Goal: Use online tool/utility: Utilize a website feature to perform a specific function

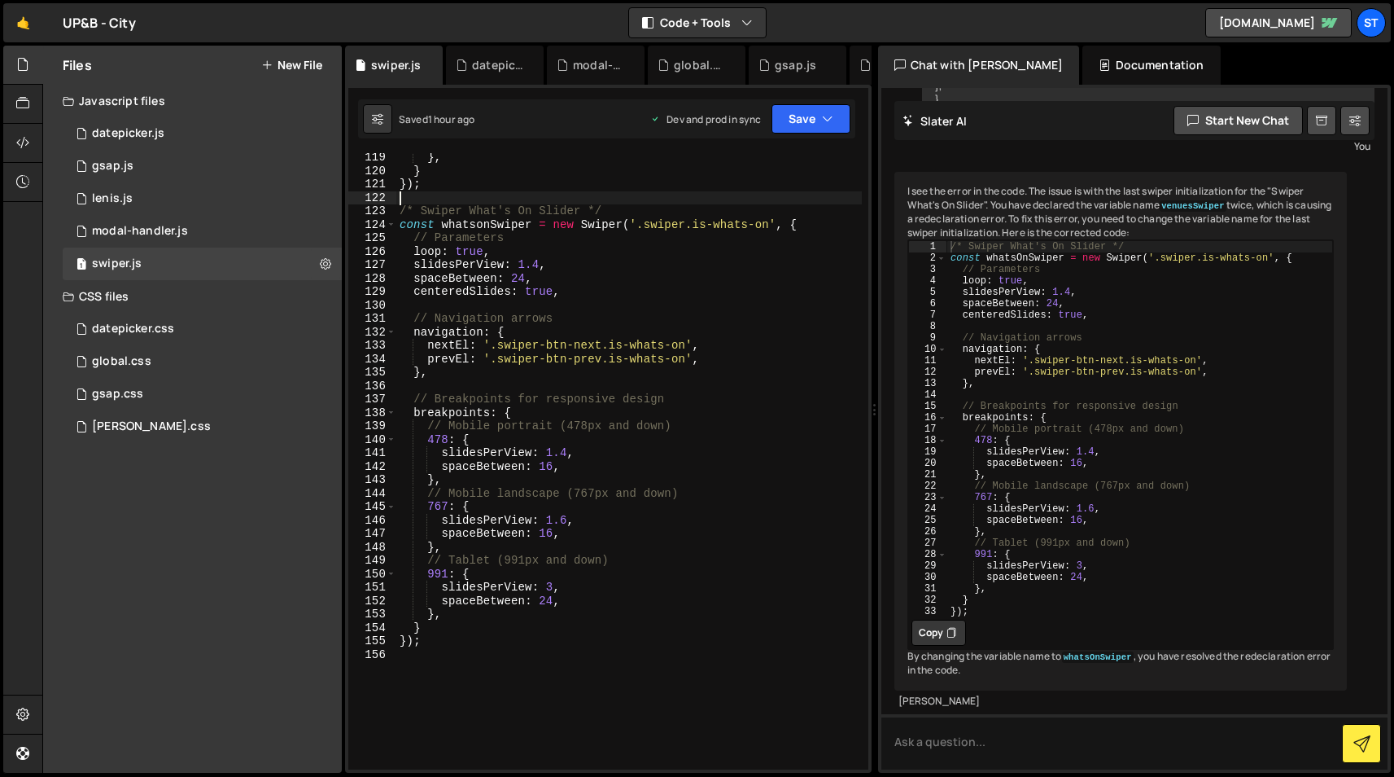
scroll to position [1586, 0]
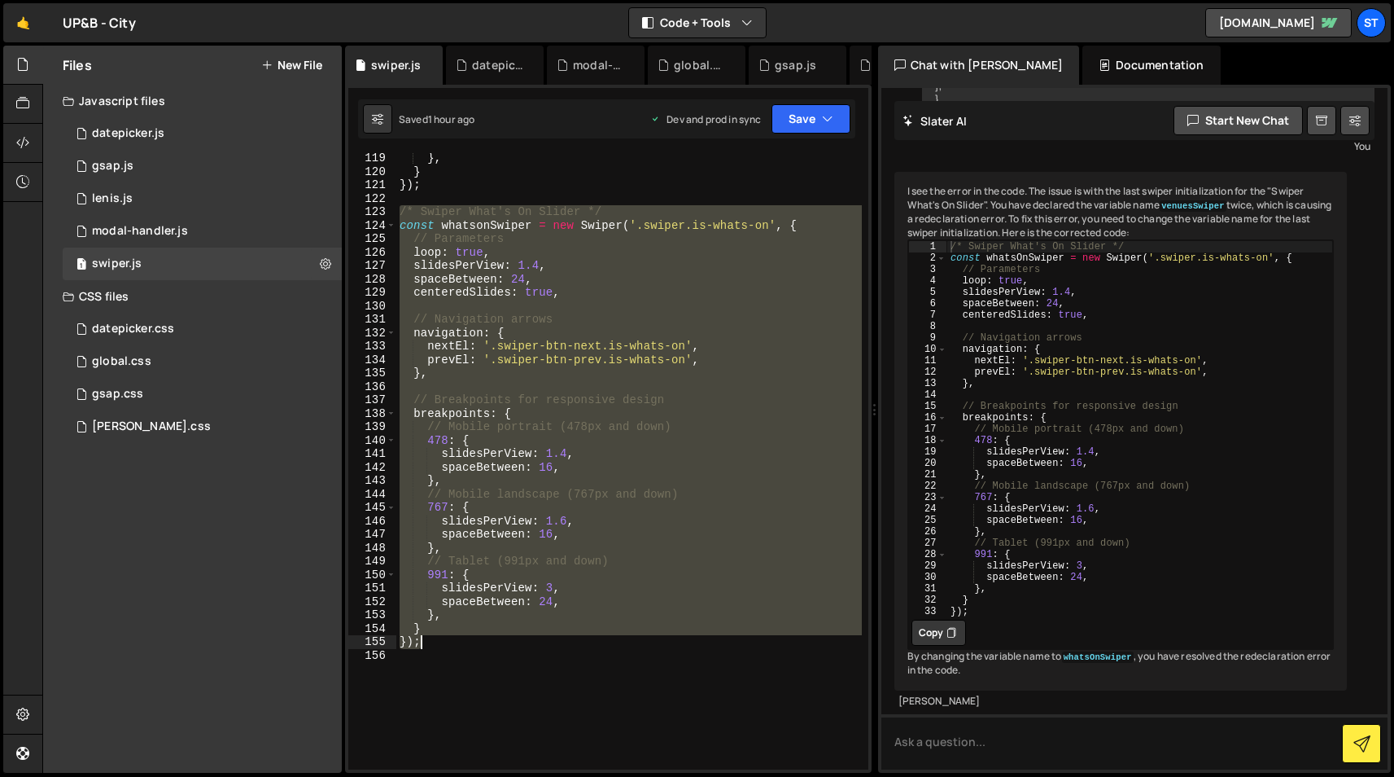
drag, startPoint x: 400, startPoint y: 213, endPoint x: 479, endPoint y: 643, distance: 437.0
click at [478, 643] on div "} , } }) ; /* Swiper What's On Slider */ const whatsonSwiper = new Swiper ( '.s…" at bounding box center [629, 472] width 466 height 643
click at [561, 293] on div "} , } }) ; /* Swiper What's On Slider */ const whatsonSwiper = new Swiper ( '.s…" at bounding box center [629, 461] width 466 height 616
type textarea "centeredSlides: true,"
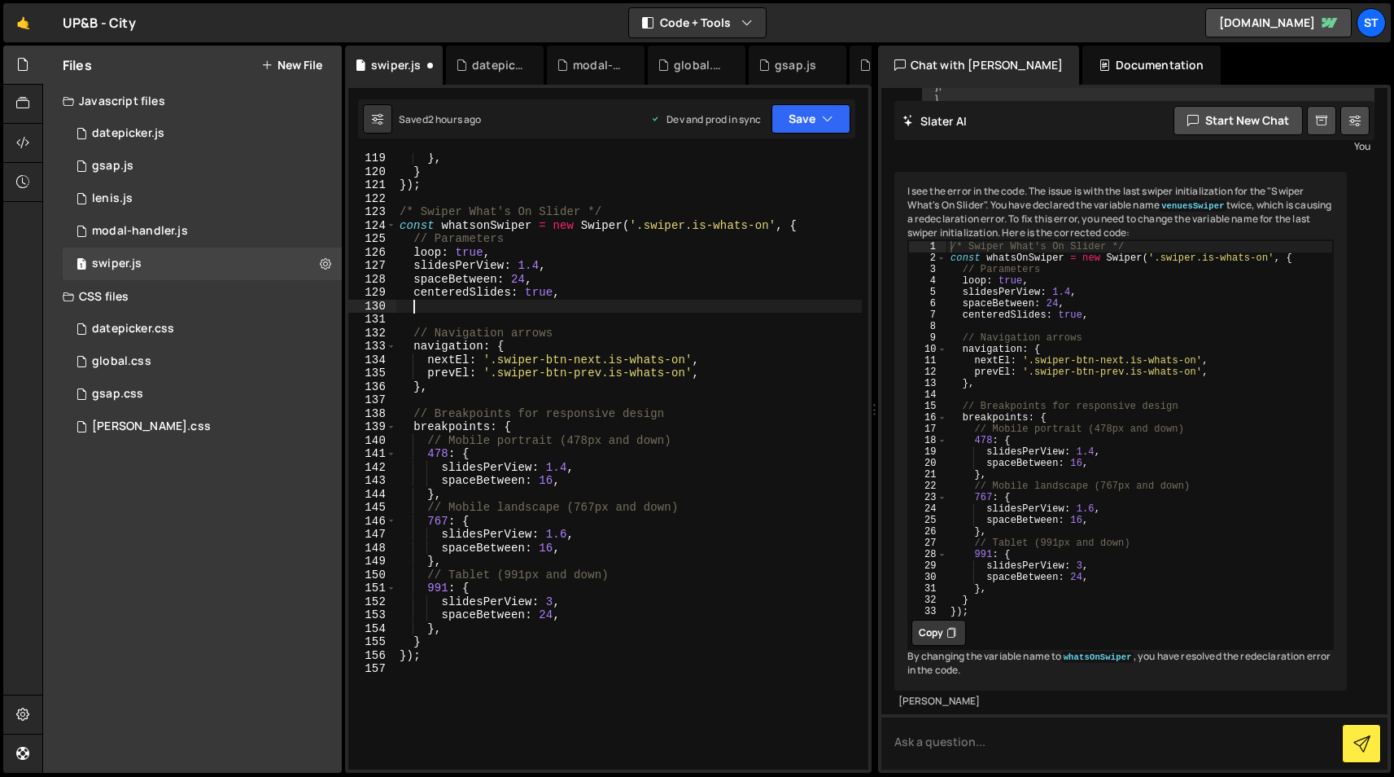
paste textarea "centerInsufficientSlides"
type textarea "centerInsufficientSlides: true,"
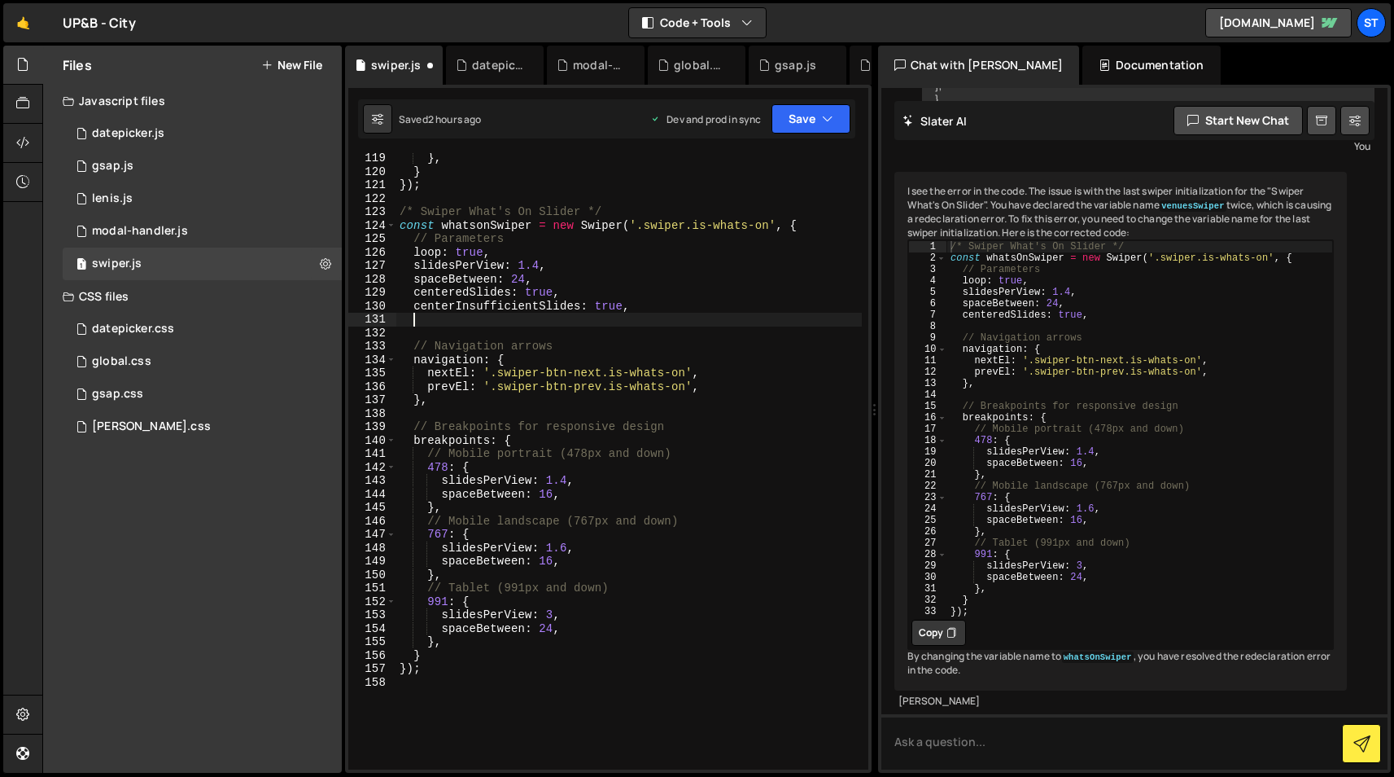
paste textarea "watchOverflow"
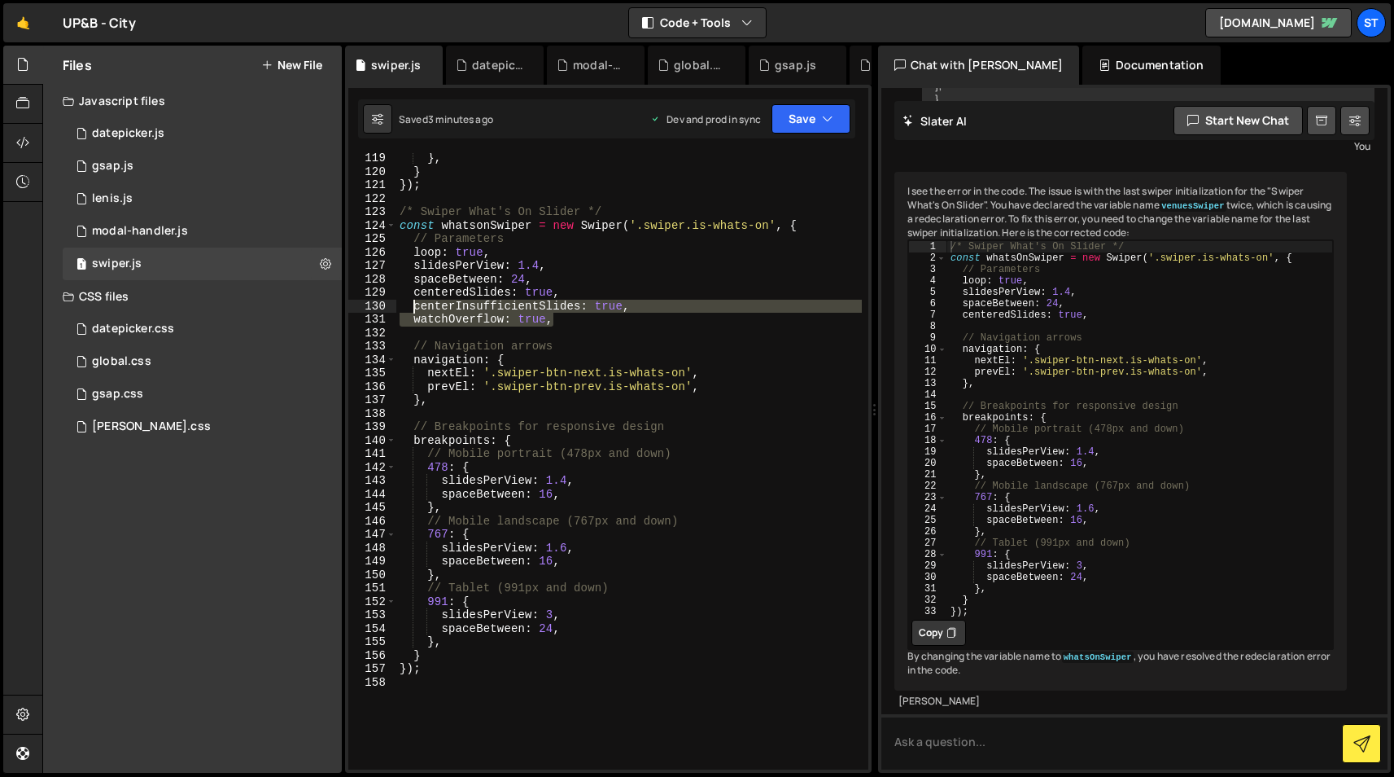
drag, startPoint x: 559, startPoint y: 318, endPoint x: 415, endPoint y: 308, distance: 144.5
click at [415, 308] on div "} , } }) ; /* Swiper What's On Slider */ const whatsonSwiper = new Swiper ( '.s…" at bounding box center [629, 472] width 466 height 643
click at [559, 318] on div "} , } }) ; /* Swiper What's On Slider */ const whatsonSwiper = new Swiper ( '.s…" at bounding box center [629, 461] width 466 height 616
drag, startPoint x: 564, startPoint y: 317, endPoint x: 504, endPoint y: 302, distance: 62.2
click at [504, 302] on div "} , } }) ; /* Swiper What's On Slider */ const whatsonSwiper = new Swiper ( '.s…" at bounding box center [629, 472] width 466 height 643
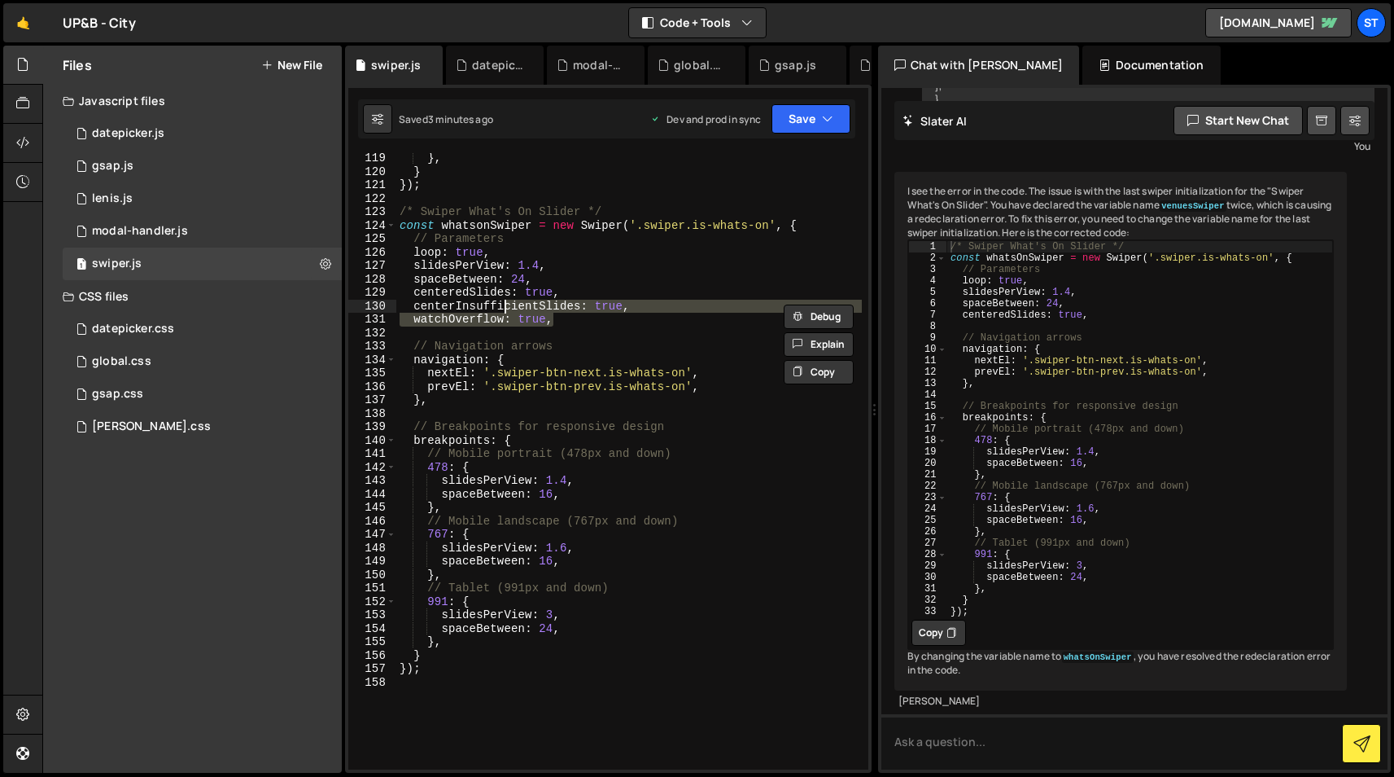
click at [555, 324] on div "} , } }) ; /* Swiper What's On Slider */ const whatsonSwiper = new Swiper ( '.s…" at bounding box center [629, 461] width 466 height 616
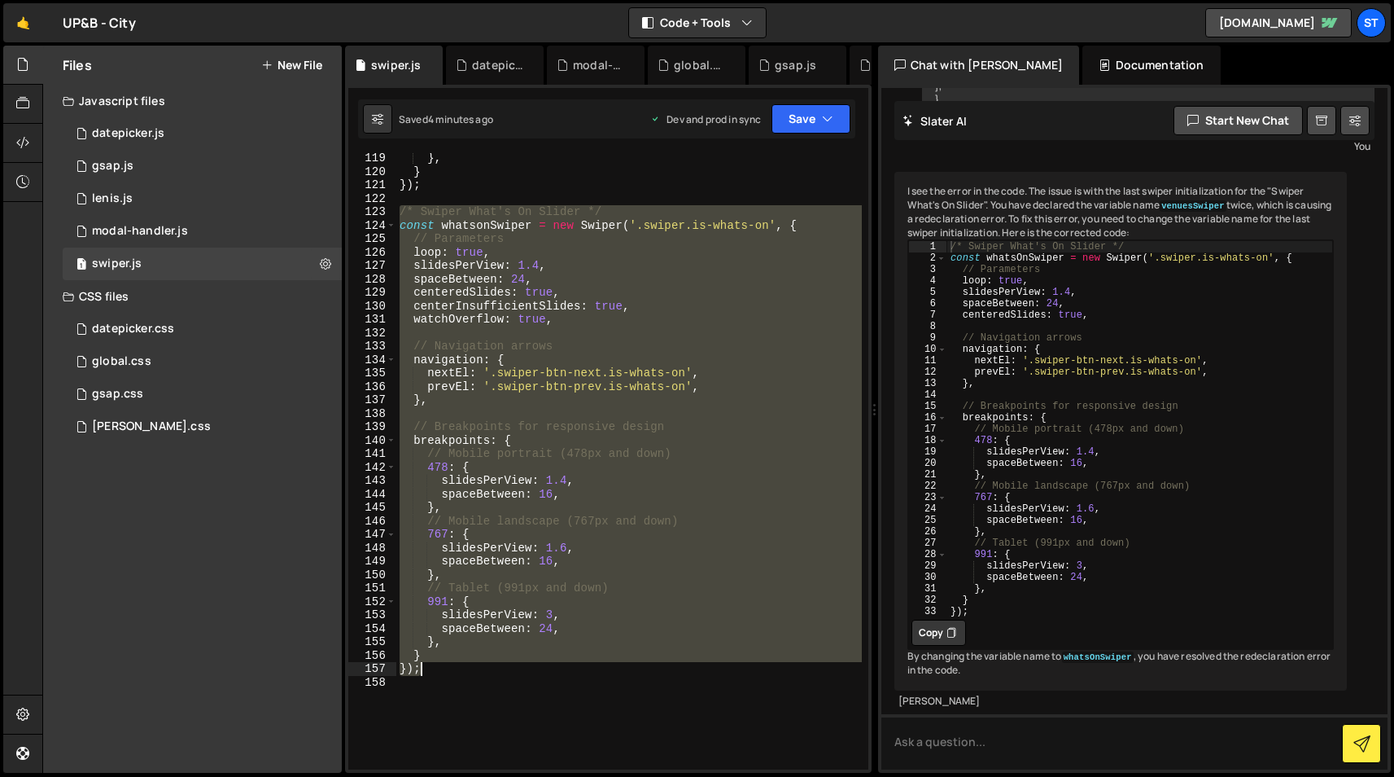
drag, startPoint x: 401, startPoint y: 208, endPoint x: 540, endPoint y: 666, distance: 477.9
click at [540, 666] on div "} , } }) ; /* Swiper What's On Slider */ const whatsonSwiper = new Swiper ( '.s…" at bounding box center [629, 472] width 466 height 643
click at [461, 672] on div "} , } }) ; /* Swiper What's On Slider */ const whatsonSwiper = new Swiper ( '.s…" at bounding box center [629, 461] width 466 height 616
type textarea "});"
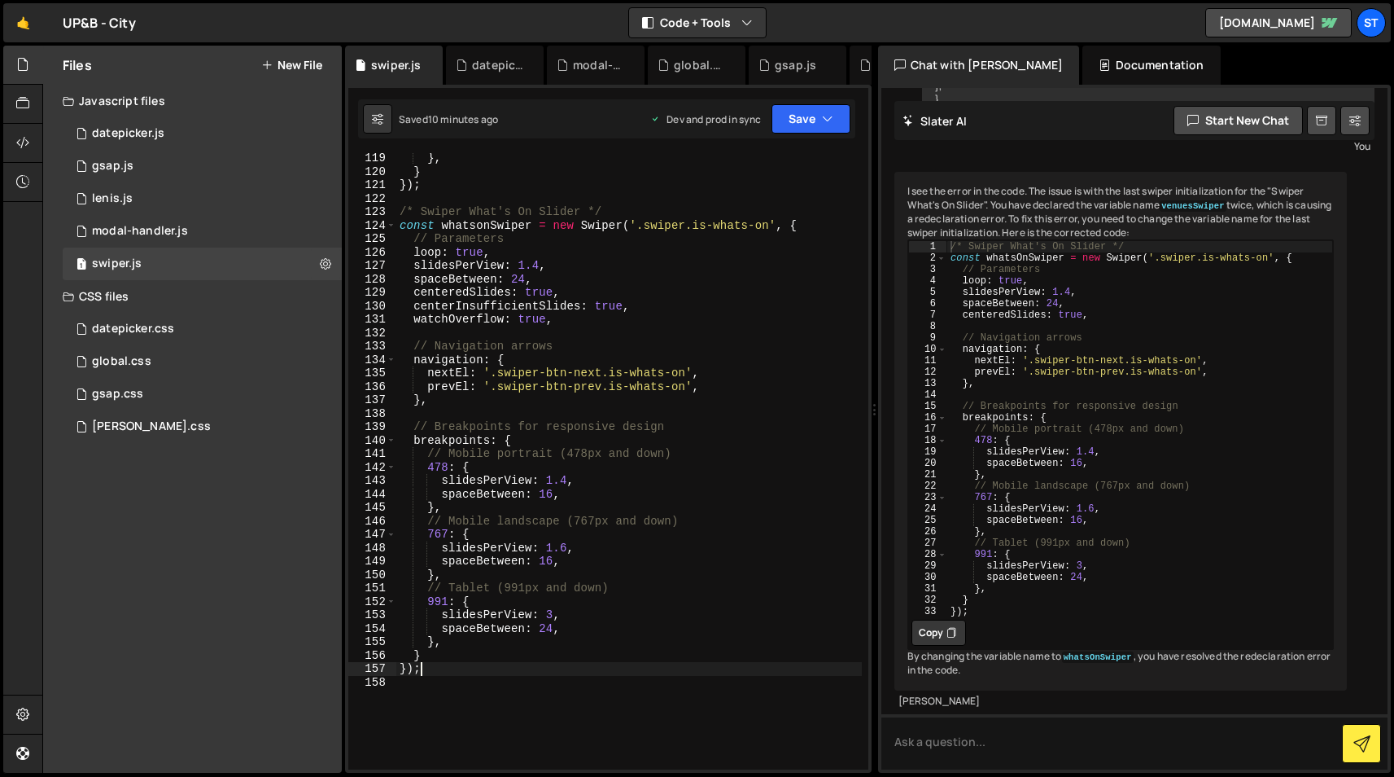
scroll to position [0, 0]
paste textarea "});"
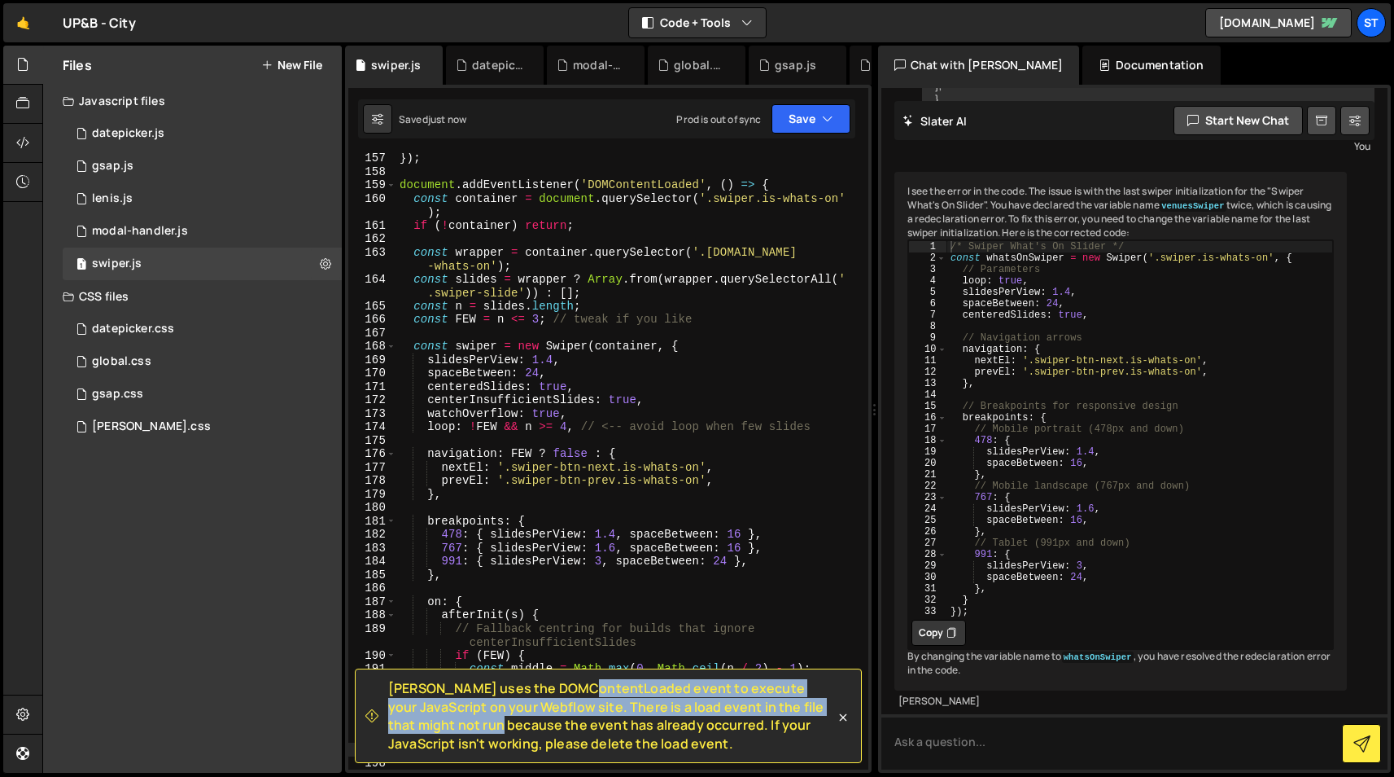
drag, startPoint x: 486, startPoint y: 686, endPoint x: 831, endPoint y: 698, distance: 345.3
click at [831, 698] on span "[PERSON_NAME] uses the DOMContentLoaded event to execute your JavaScript on you…" at bounding box center [611, 715] width 447 height 73
copy span "DOMContentLoaded event to execute your JavaScript on your Webflow site. There i…"
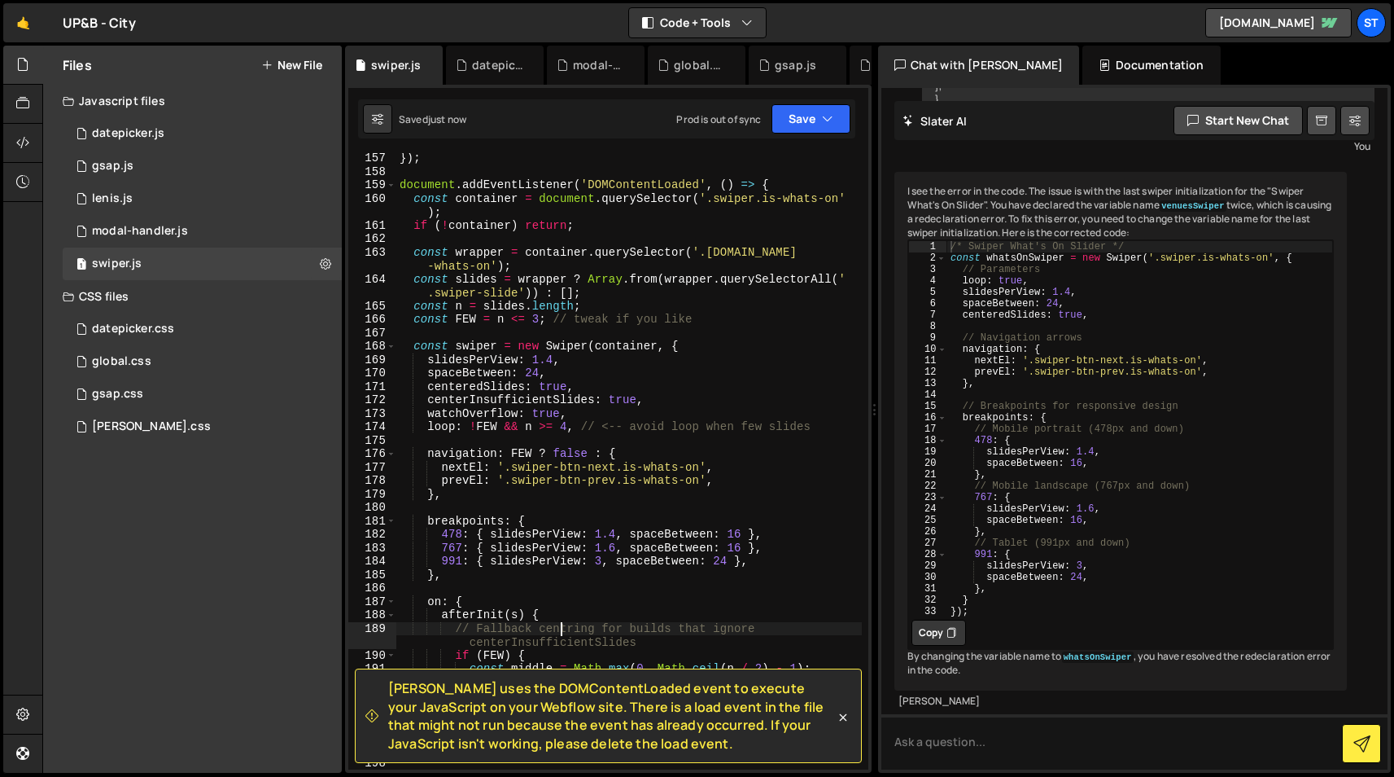
click at [561, 631] on div "}) ; document . addEventListener ( 'DOMContentLoaded' , ( ) => { const containe…" at bounding box center [629, 472] width 466 height 643
click at [842, 709] on icon at bounding box center [843, 717] width 16 height 16
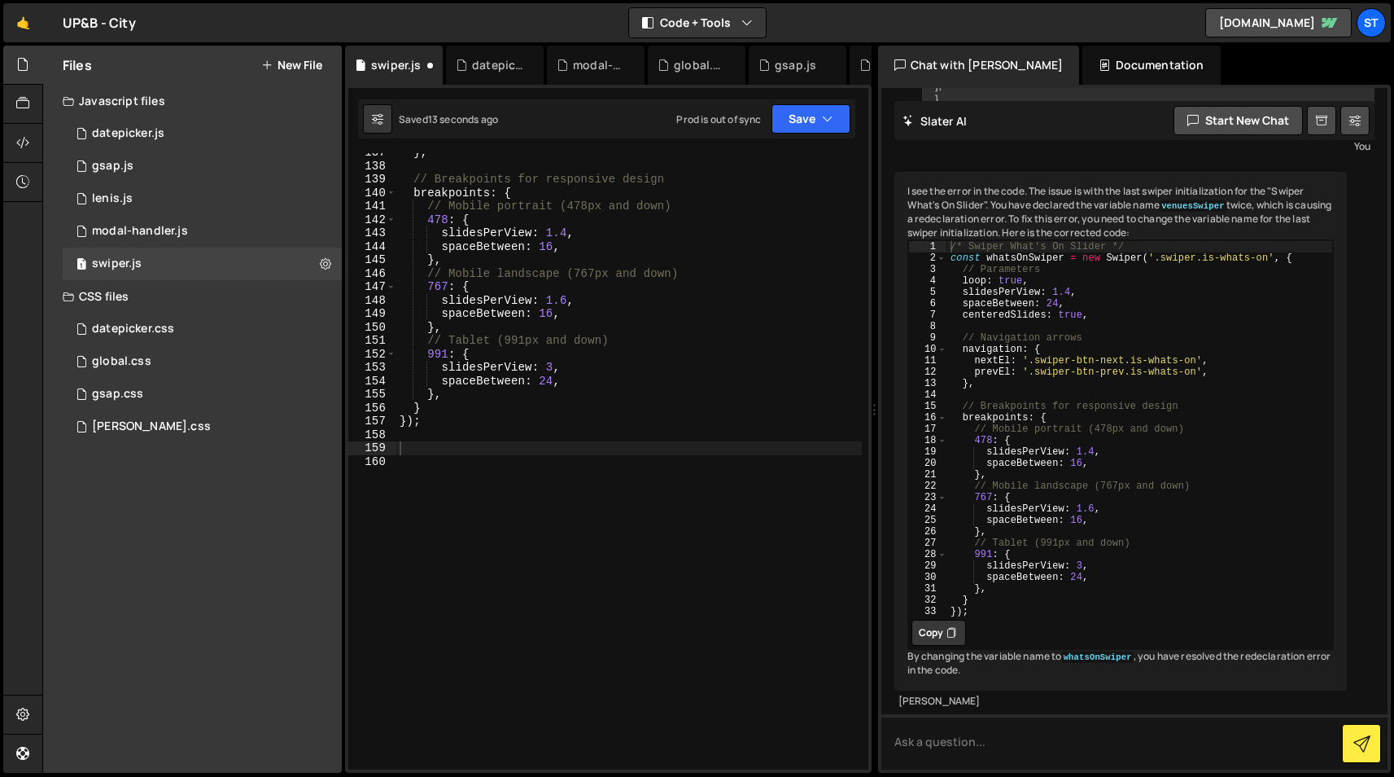
scroll to position [1826, 0]
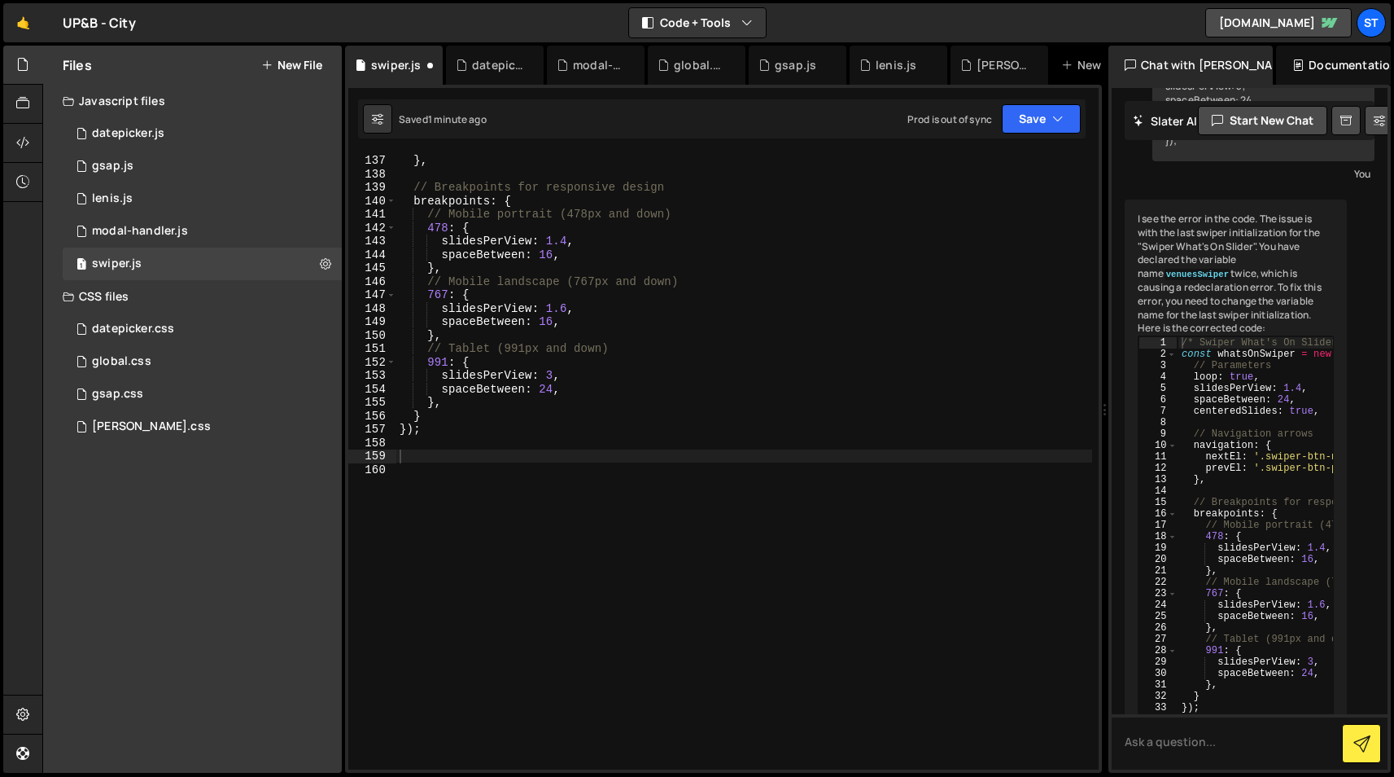
drag, startPoint x: 873, startPoint y: 170, endPoint x: 1103, endPoint y: 215, distance: 233.9
click at [1103, 215] on div "Files New File Javascript files 1 datepicker.js 0 1 gsap.js 0 1 [PERSON_NAME].j…" at bounding box center [718, 410] width 1352 height 728
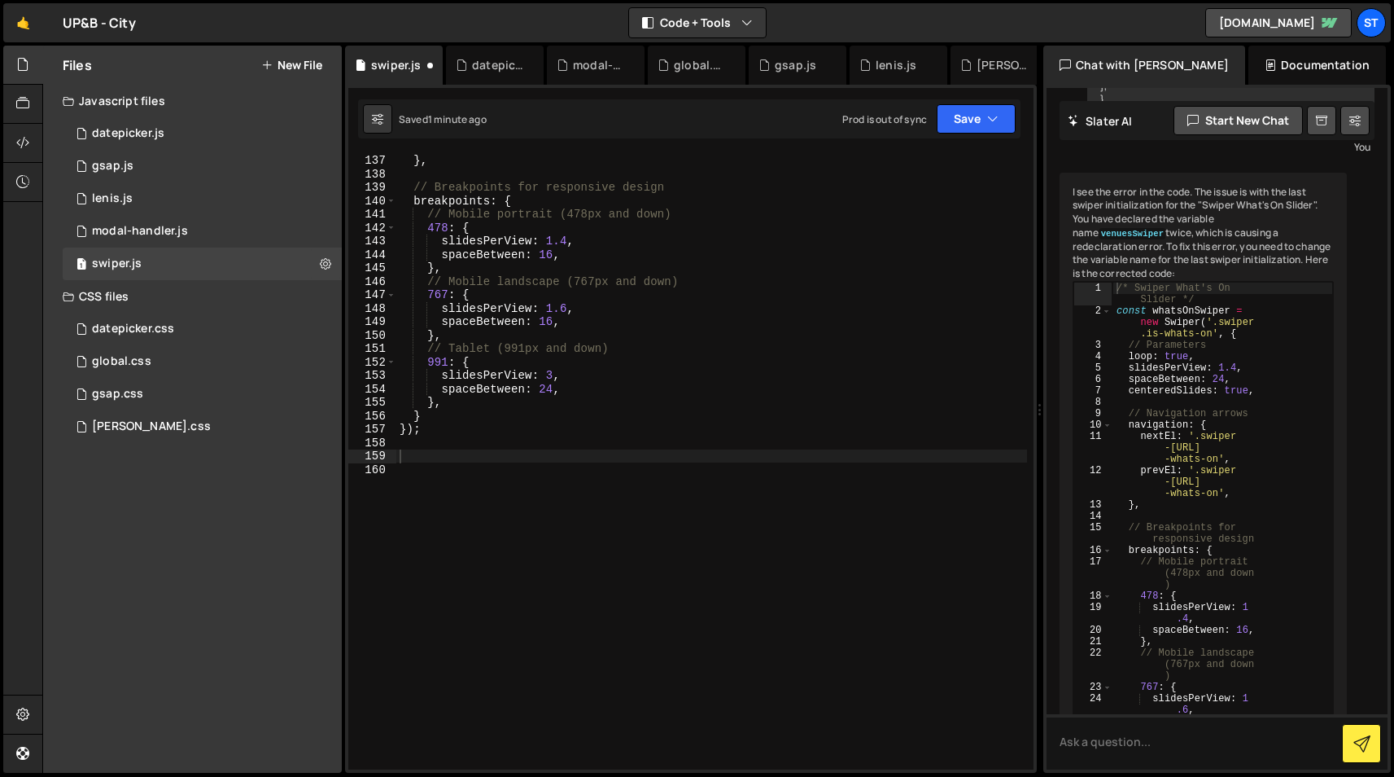
drag, startPoint x: 1113, startPoint y: 171, endPoint x: 1030, endPoint y: 165, distance: 83.2
click at [1030, 165] on div "Files New File Javascript files 1 datepicker.js 0 1 gsap.js 0 1 [PERSON_NAME].j…" at bounding box center [718, 410] width 1352 height 728
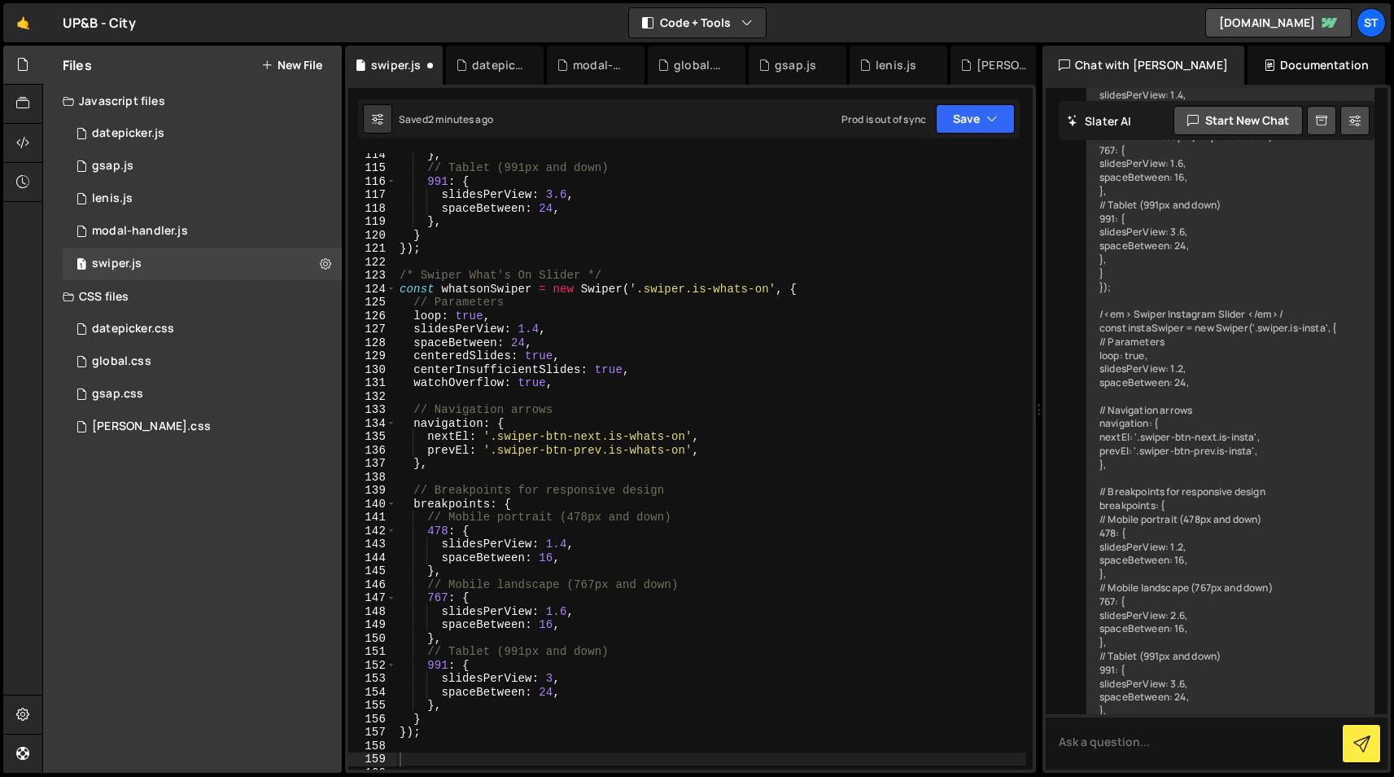
scroll to position [1518, 0]
drag, startPoint x: 488, startPoint y: 319, endPoint x: 458, endPoint y: 318, distance: 30.1
click at [458, 318] on div "} , // Tablet (991px and down) 991 : { slidesPerView : 3.6 , spaceBetween : 24 …" at bounding box center [711, 473] width 630 height 643
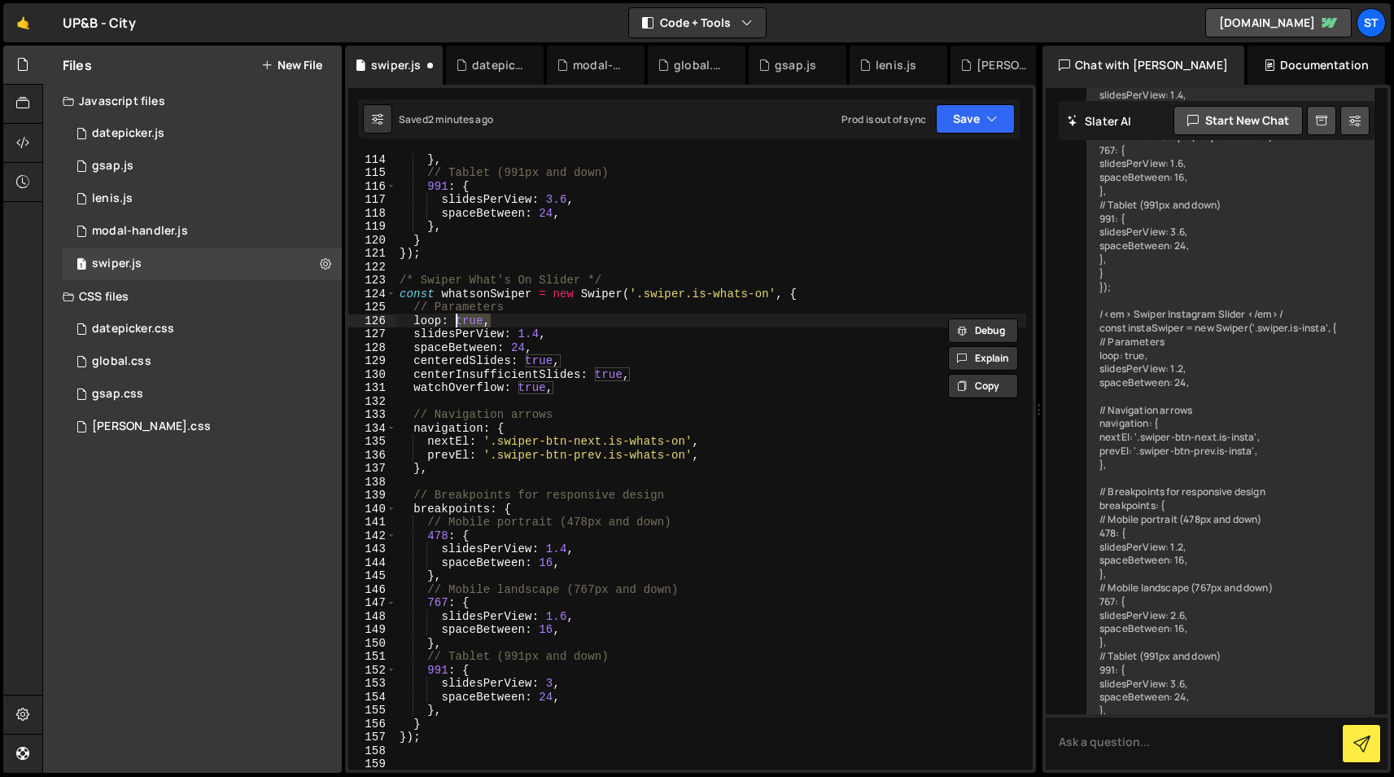
paste textarea "!FEW && n >= 4"
drag, startPoint x: 560, startPoint y: 320, endPoint x: 457, endPoint y: 316, distance: 102.6
click at [457, 316] on div "} , // Tablet (991px and down) 991 : { slidesPerView : 3.6 , spaceBetween : 24 …" at bounding box center [711, 473] width 630 height 643
click at [525, 387] on div "} , // Tablet (991px and down) 991 : { slidesPerView : 3.6 , spaceBetween : 24 …" at bounding box center [711, 473] width 630 height 643
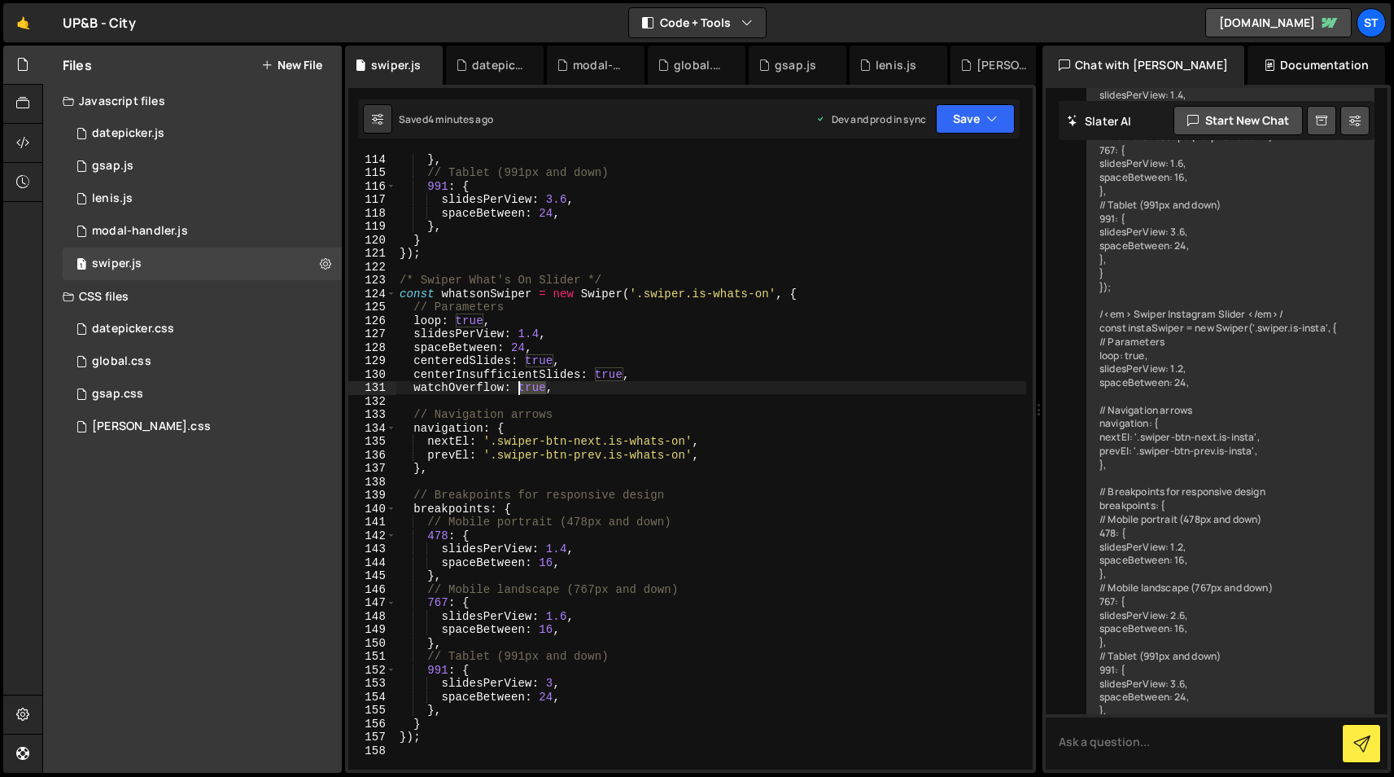
click at [525, 387] on div "} , // Tablet (991px and down) 991 : { slidesPerView : 3.6 , spaceBetween : 24 …" at bounding box center [711, 473] width 630 height 643
type textarea "watchOverflow: true,"
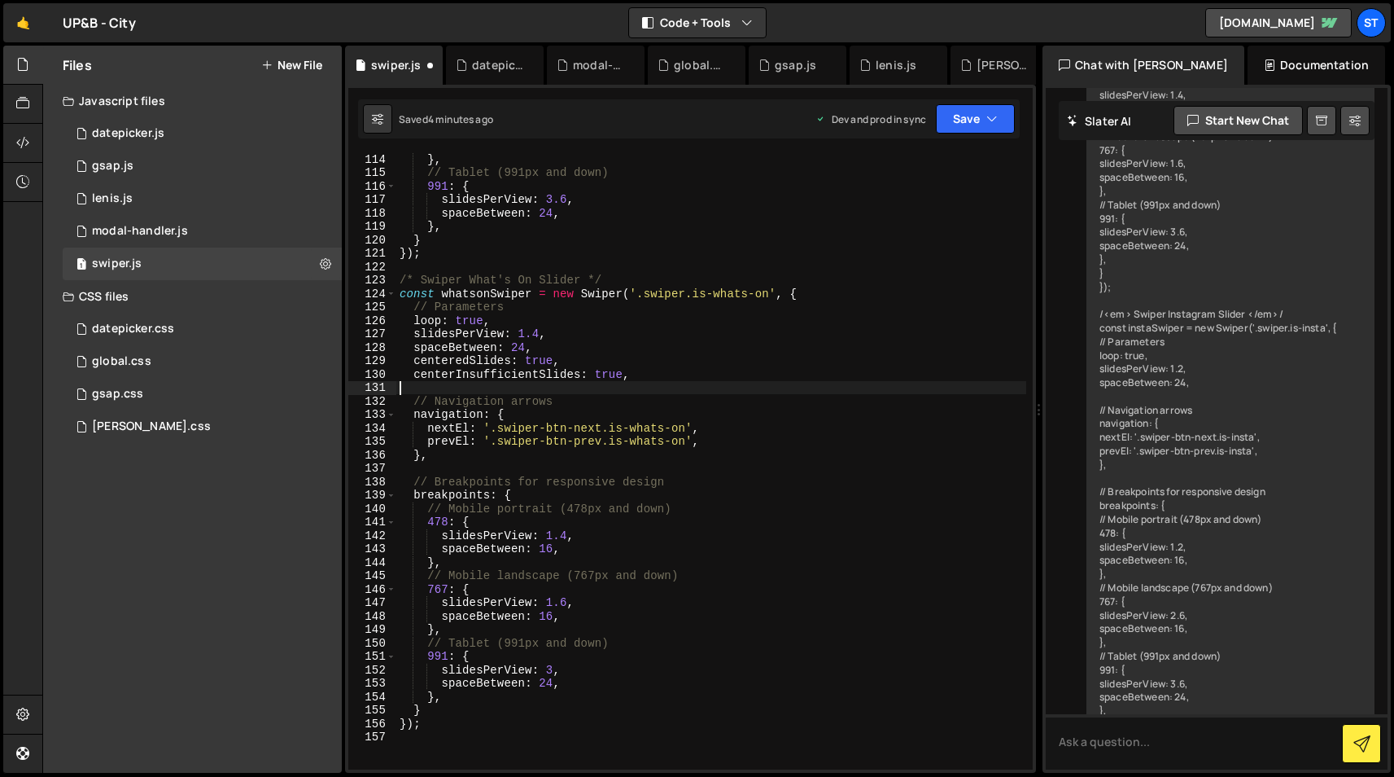
scroll to position [0, 0]
click at [544, 373] on div "} , // Tablet (991px and down) 991 : { slidesPerView : 3.6 , spaceBetween : 24 …" at bounding box center [711, 473] width 630 height 643
type textarea "centerInsufficientSlides: true,"
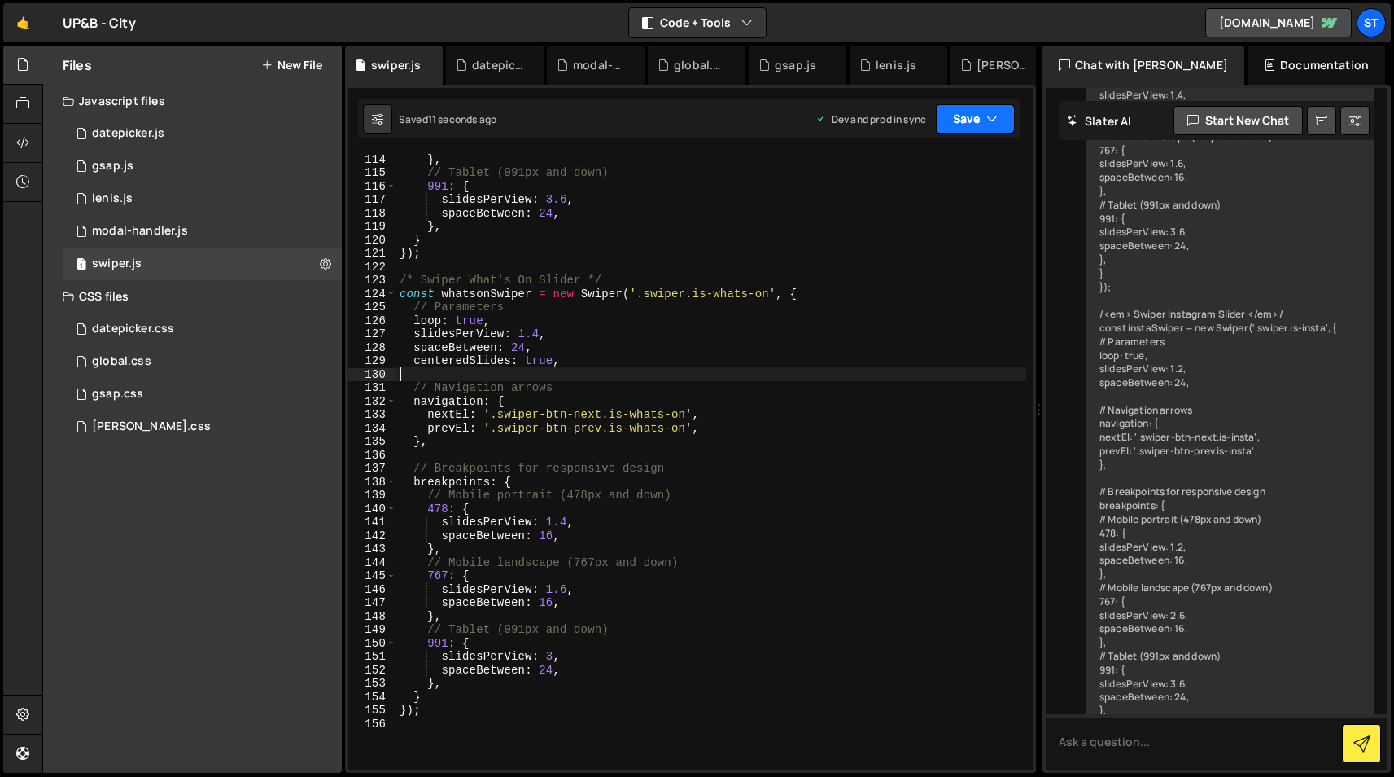
click at [990, 120] on icon "button" at bounding box center [992, 119] width 11 height 16
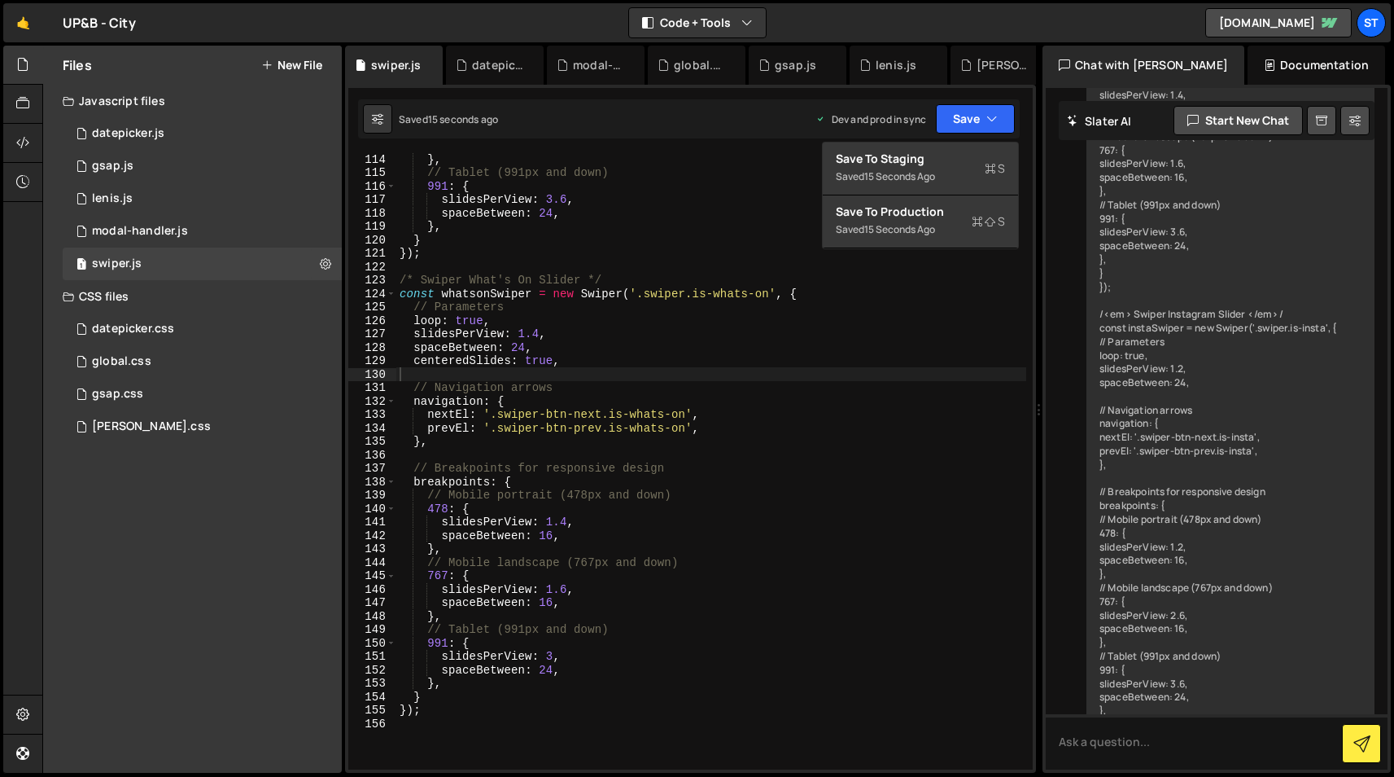
click at [571, 362] on div "} , // Tablet (991px and down) 991 : { slidesPerView : 3.6 , spaceBetween : 24 …" at bounding box center [711, 473] width 630 height 643
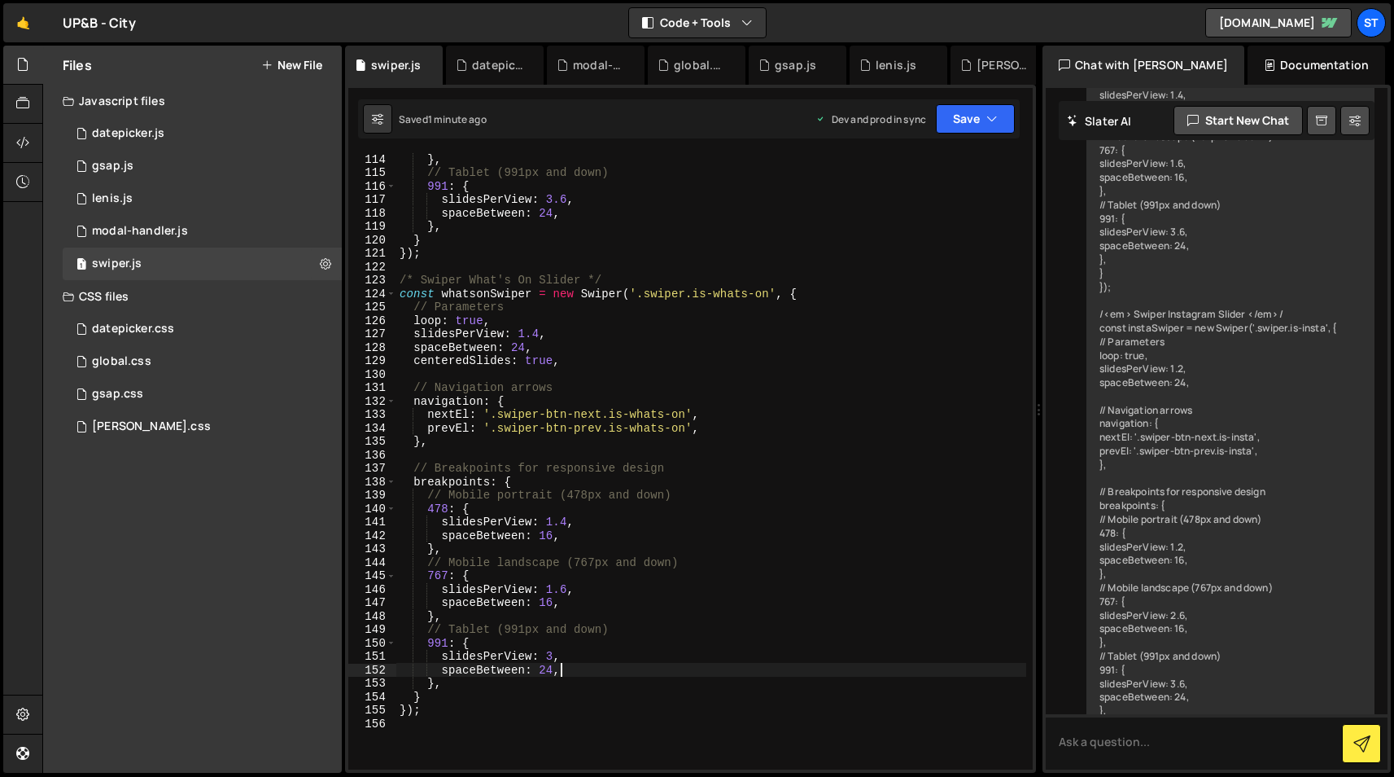
click at [570, 671] on div "} , // Tablet (991px and down) 991 : { slidesPerView : 3.6 , spaceBetween : 24 …" at bounding box center [711, 473] width 630 height 643
type textarea "spaceBetween: 24,"
paste textarea "watchOverflow: true,"
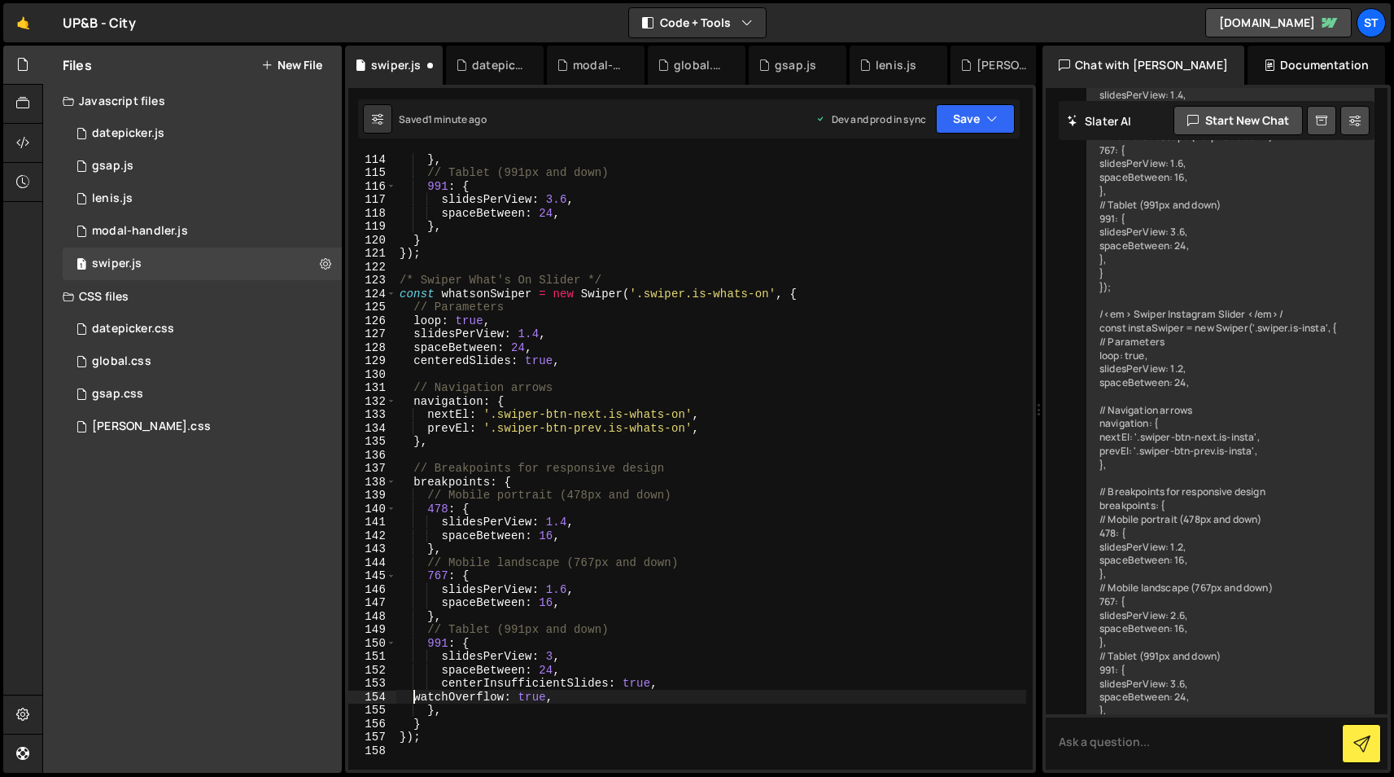
click at [417, 694] on div "} , // Tablet (991px and down) 991 : { slidesPerView : 3.6 , spaceBetween : 24 …" at bounding box center [711, 473] width 630 height 643
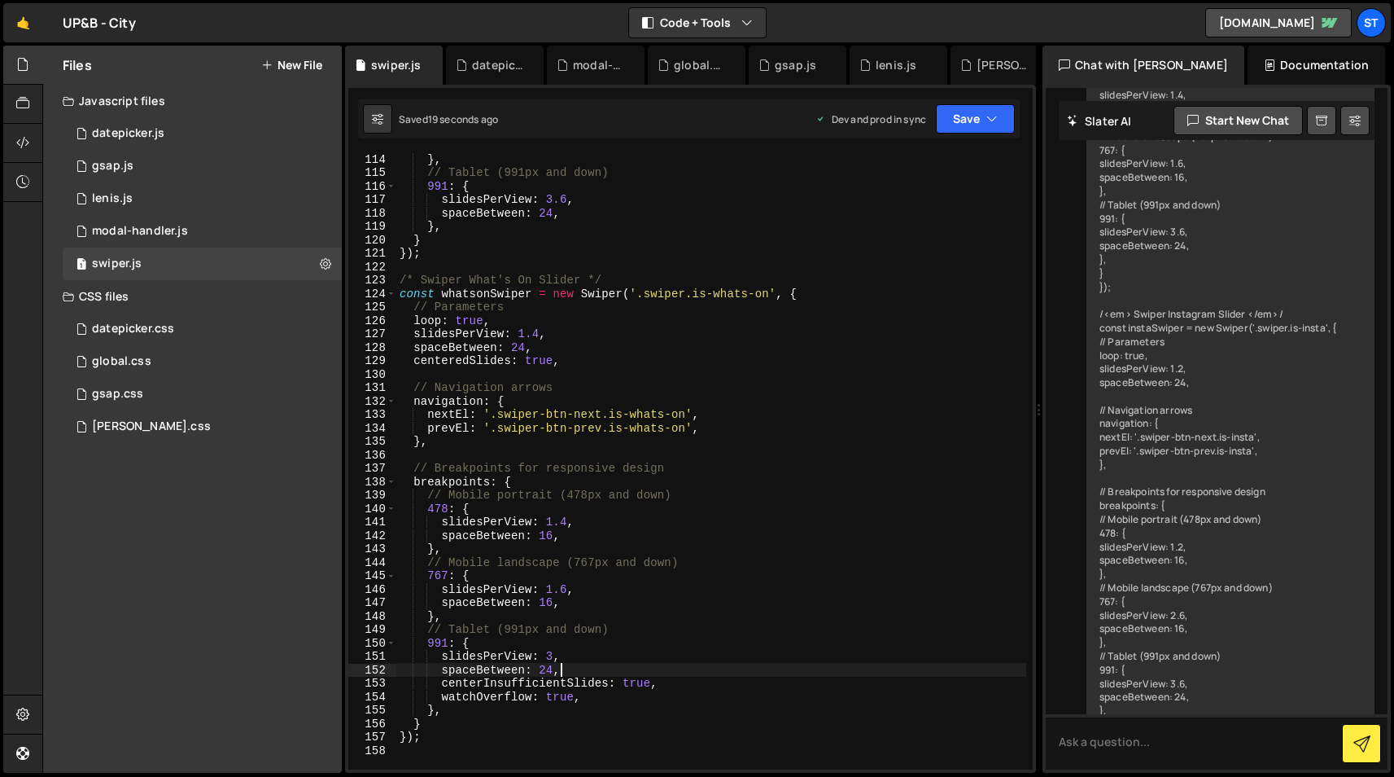
click at [580, 666] on div "} , // Tablet (991px and down) 991 : { slidesPerView : 3.6 , spaceBetween : 24 …" at bounding box center [711, 473] width 630 height 643
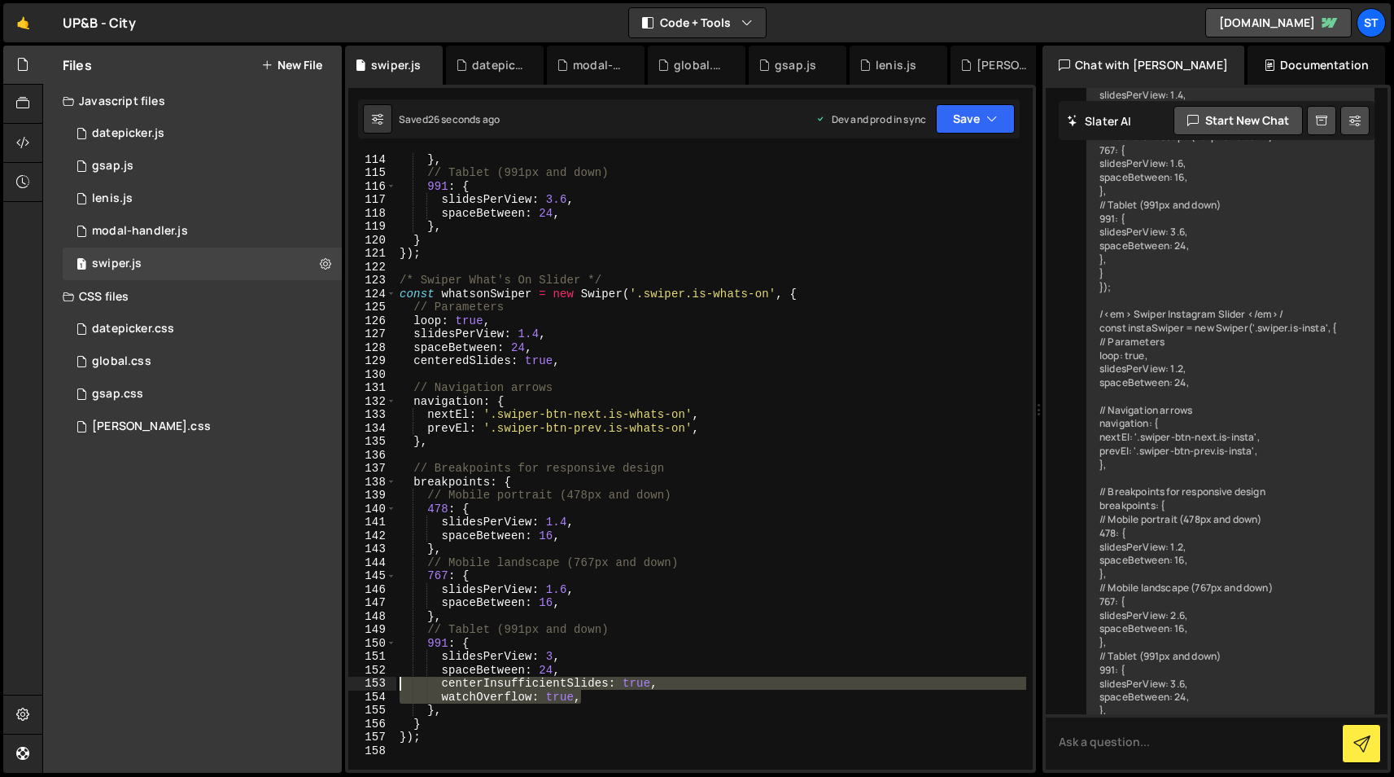
drag, startPoint x: 588, startPoint y: 695, endPoint x: 396, endPoint y: 677, distance: 192.1
click at [396, 677] on div "} , // Tablet (991px and down) 991 : { slidesPerView : 3.6 , spaceBetween : 24 …" at bounding box center [711, 473] width 630 height 643
type textarea "centerInsufficientSlides: true, watchOverflow: true,"
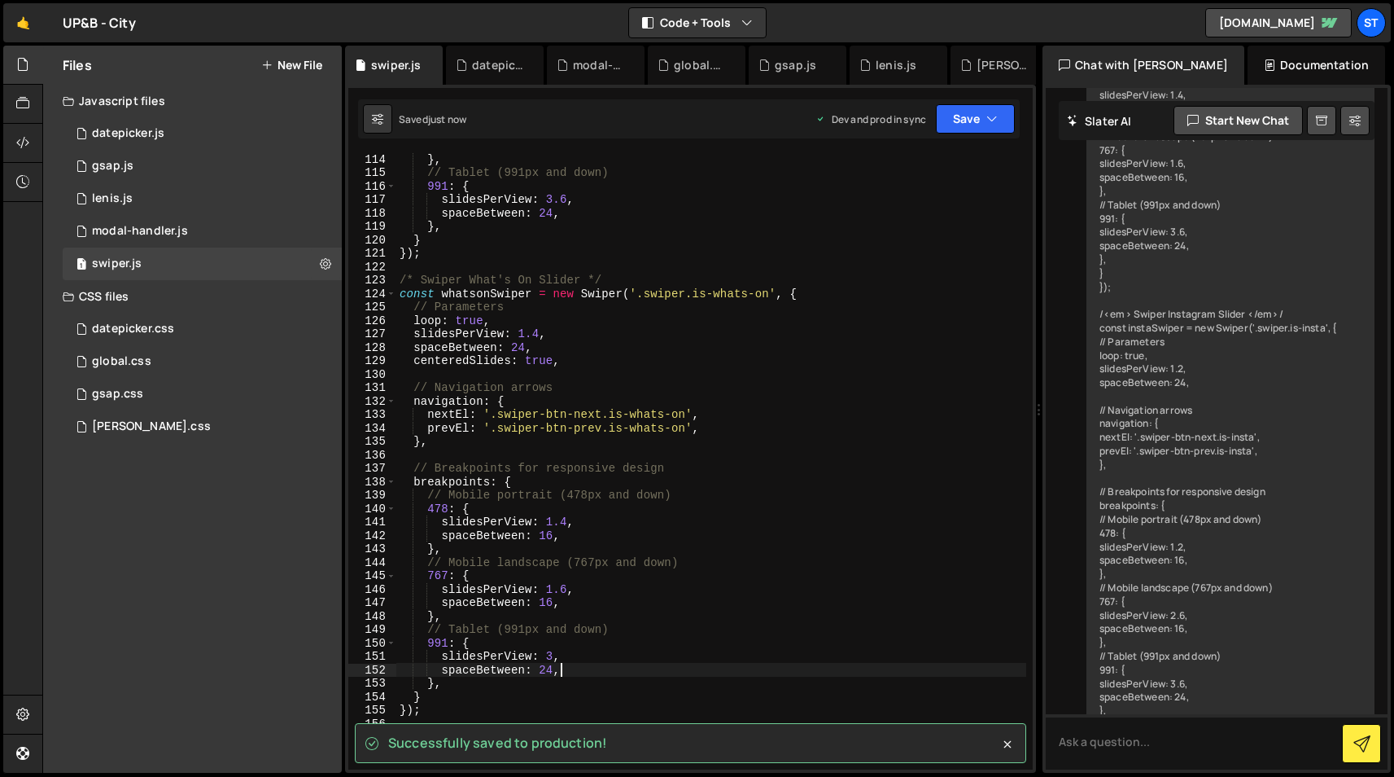
click at [403, 281] on div "} , // Tablet (991px and down) 991 : { slidesPerView : 3.6 , spaceBetween : 24 …" at bounding box center [711, 473] width 630 height 643
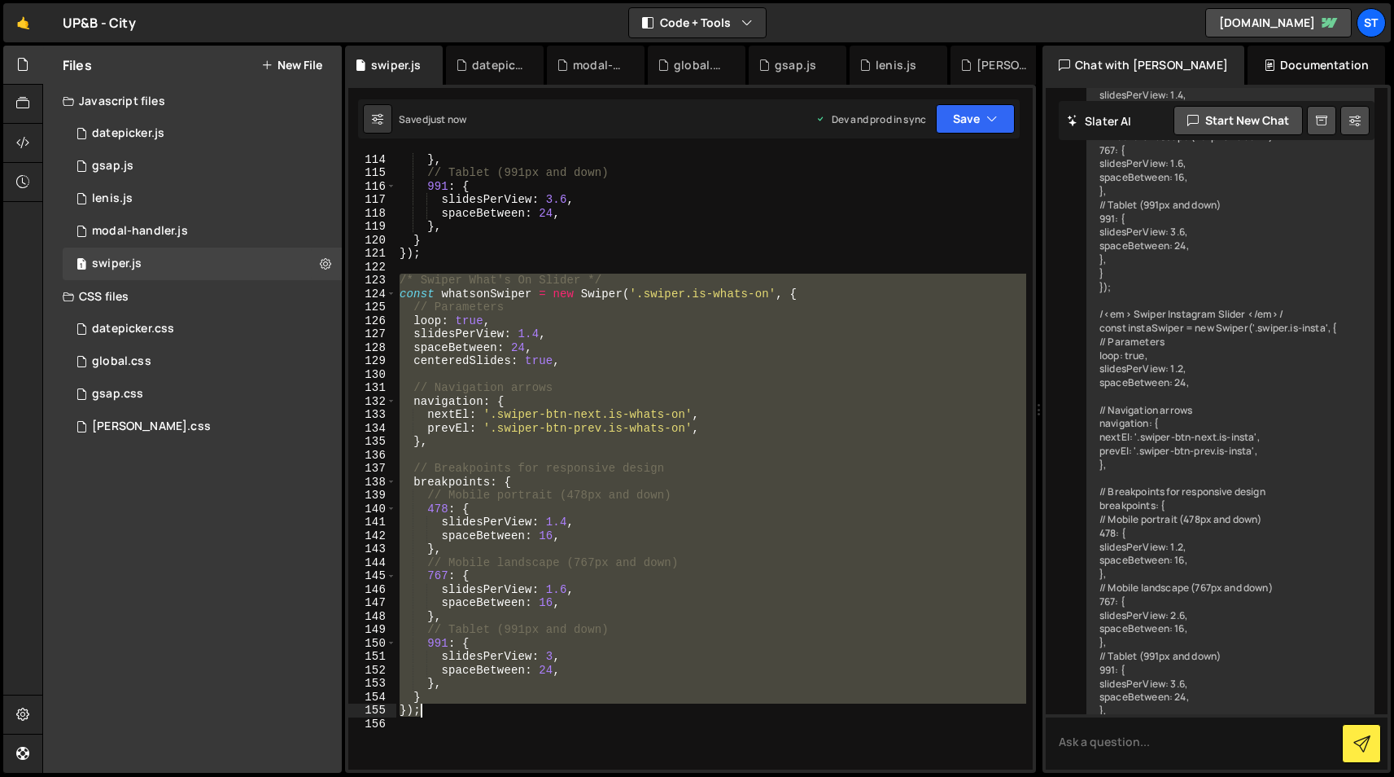
drag, startPoint x: 402, startPoint y: 282, endPoint x: 475, endPoint y: 711, distance: 435.0
click at [475, 711] on div "} , // Tablet (991px and down) 991 : { slidesPerView : 3.6 , spaceBetween : 24 …" at bounding box center [711, 473] width 630 height 643
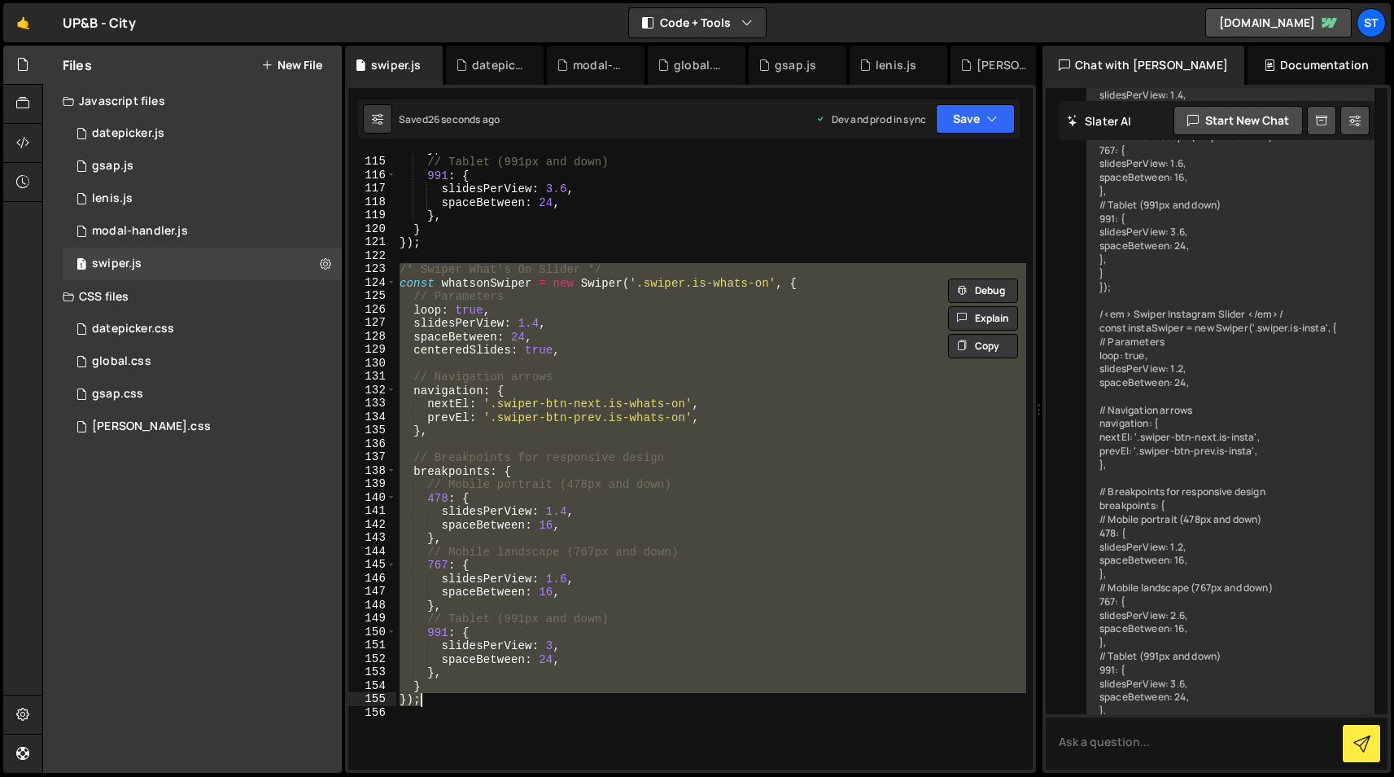
scroll to position [1538, 0]
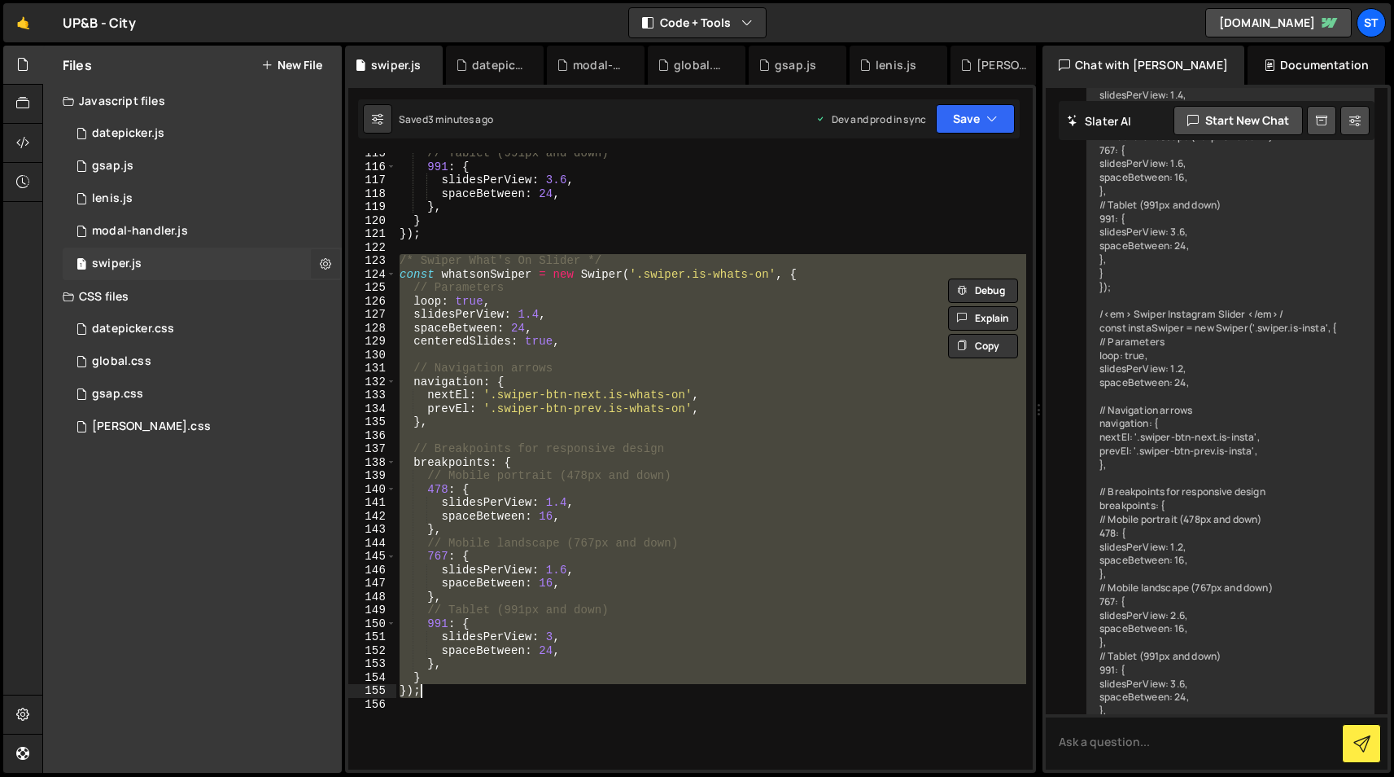
click at [326, 266] on icon at bounding box center [325, 263] width 11 height 15
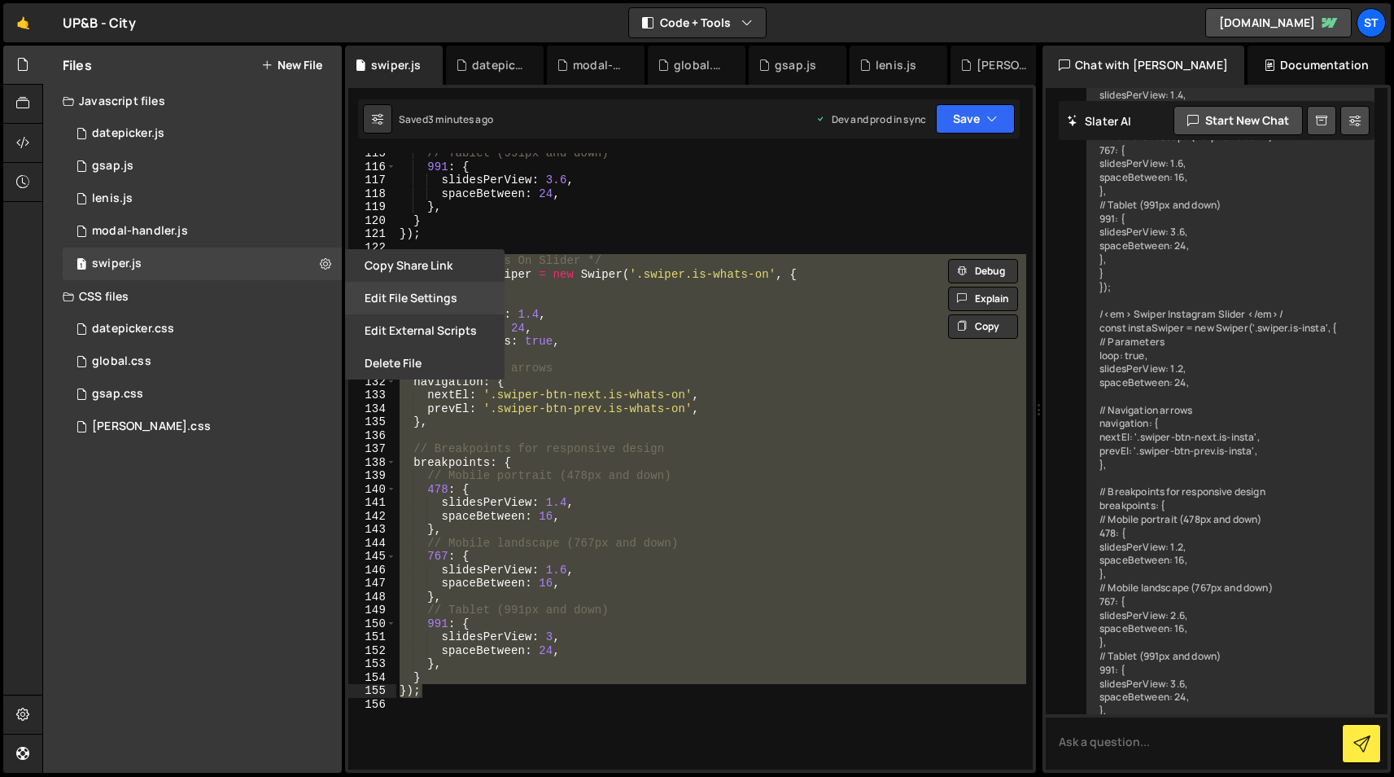
click at [393, 298] on button "Edit File Settings" at bounding box center [425, 298] width 160 height 33
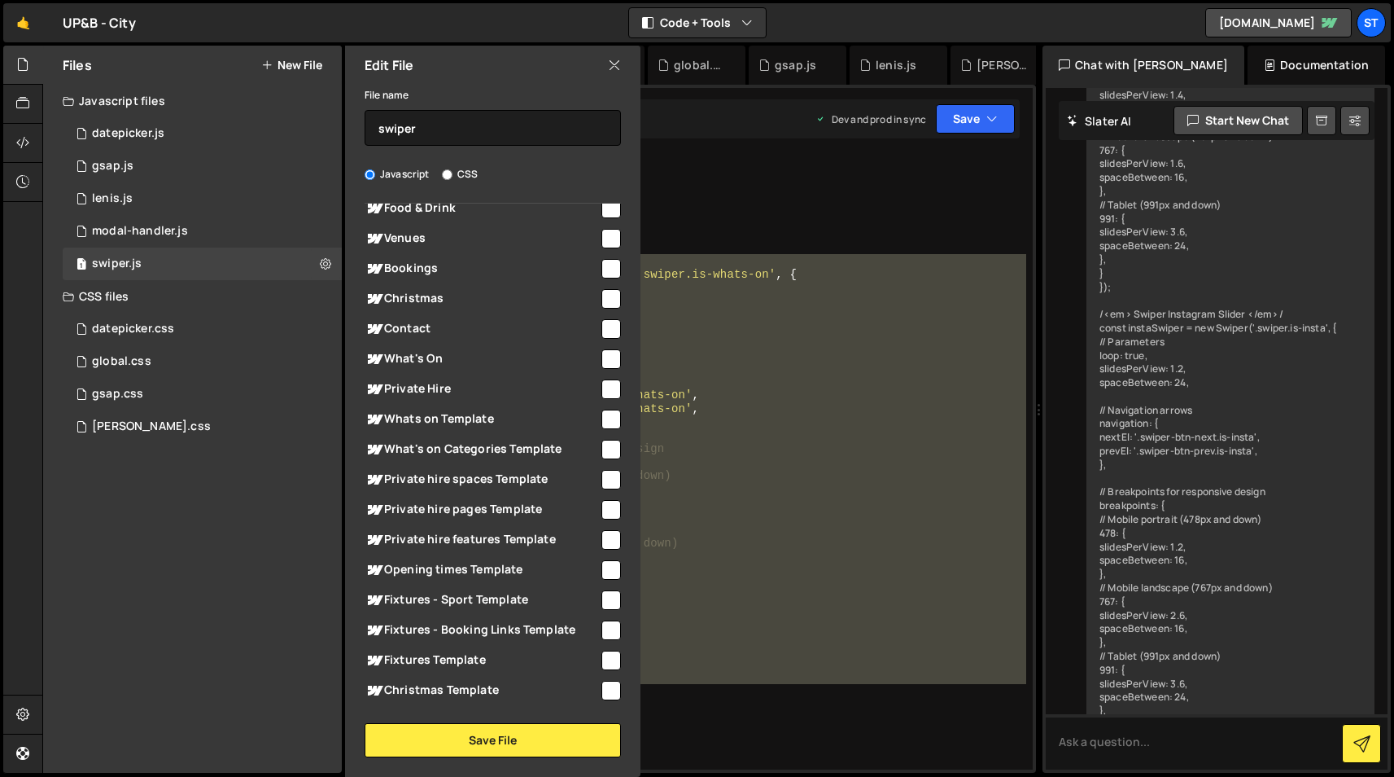
scroll to position [0, 0]
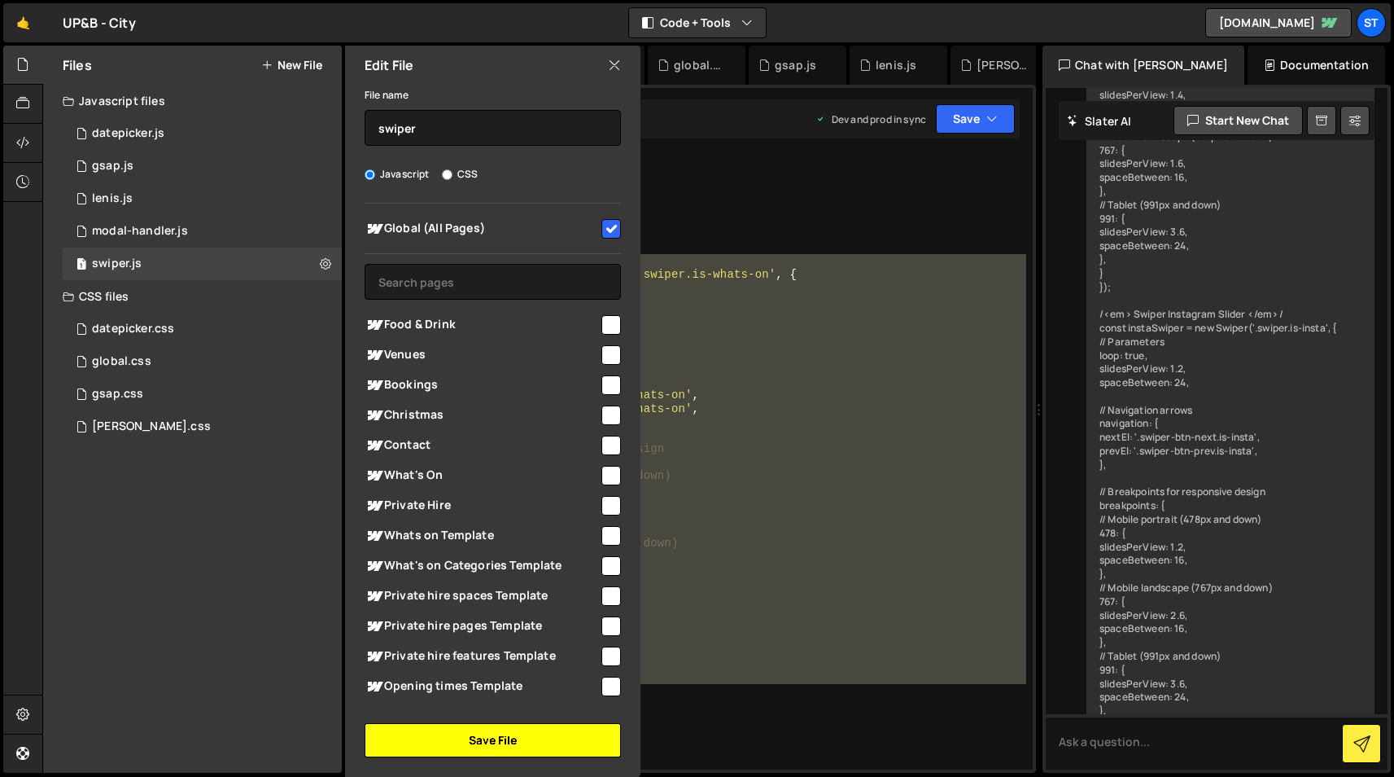
click at [516, 748] on button "Save File" at bounding box center [493, 740] width 256 height 34
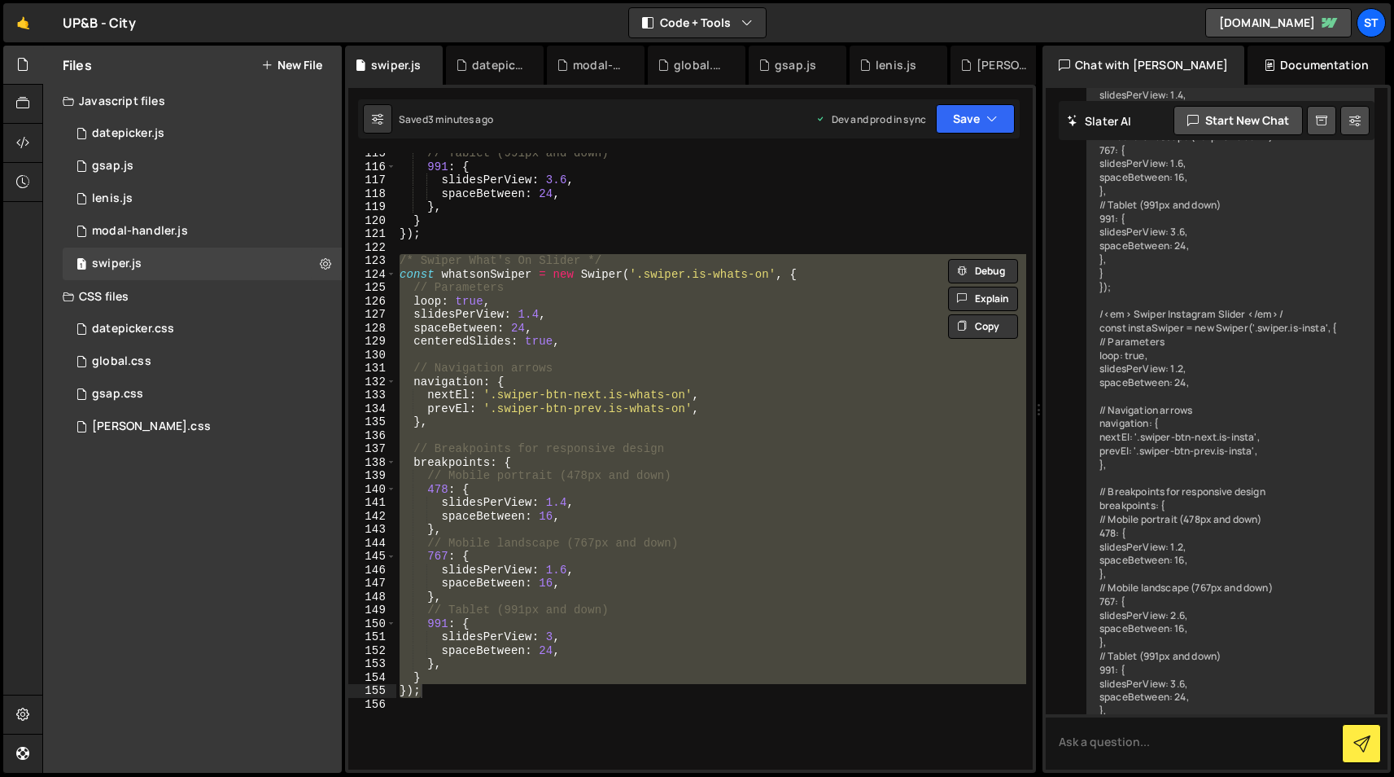
click at [683, 317] on div "// Tablet (991px and down) 991 : { slidesPerView : 3.6 , spaceBetween : 24 , } …" at bounding box center [711, 461] width 630 height 616
type textarea "slidesPerView: 1.4,"
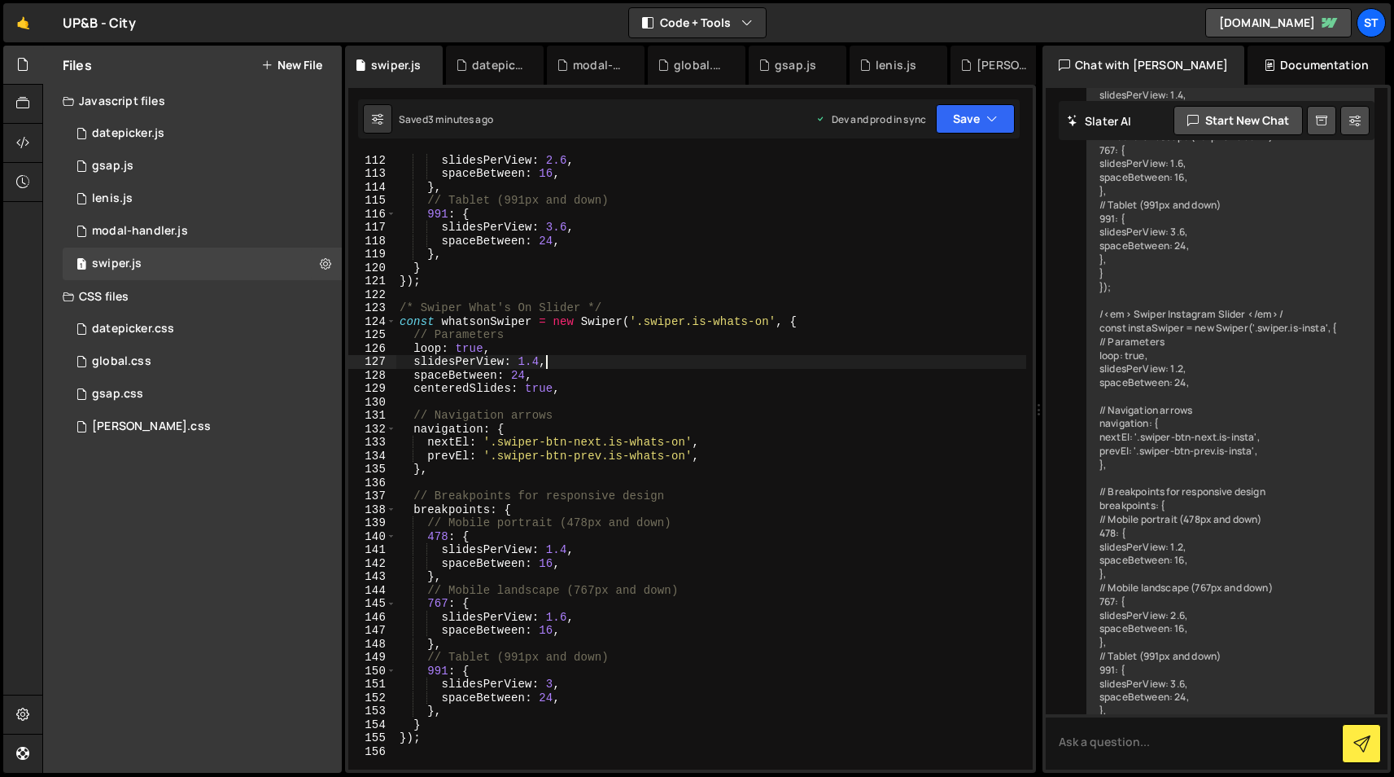
scroll to position [1474, 0]
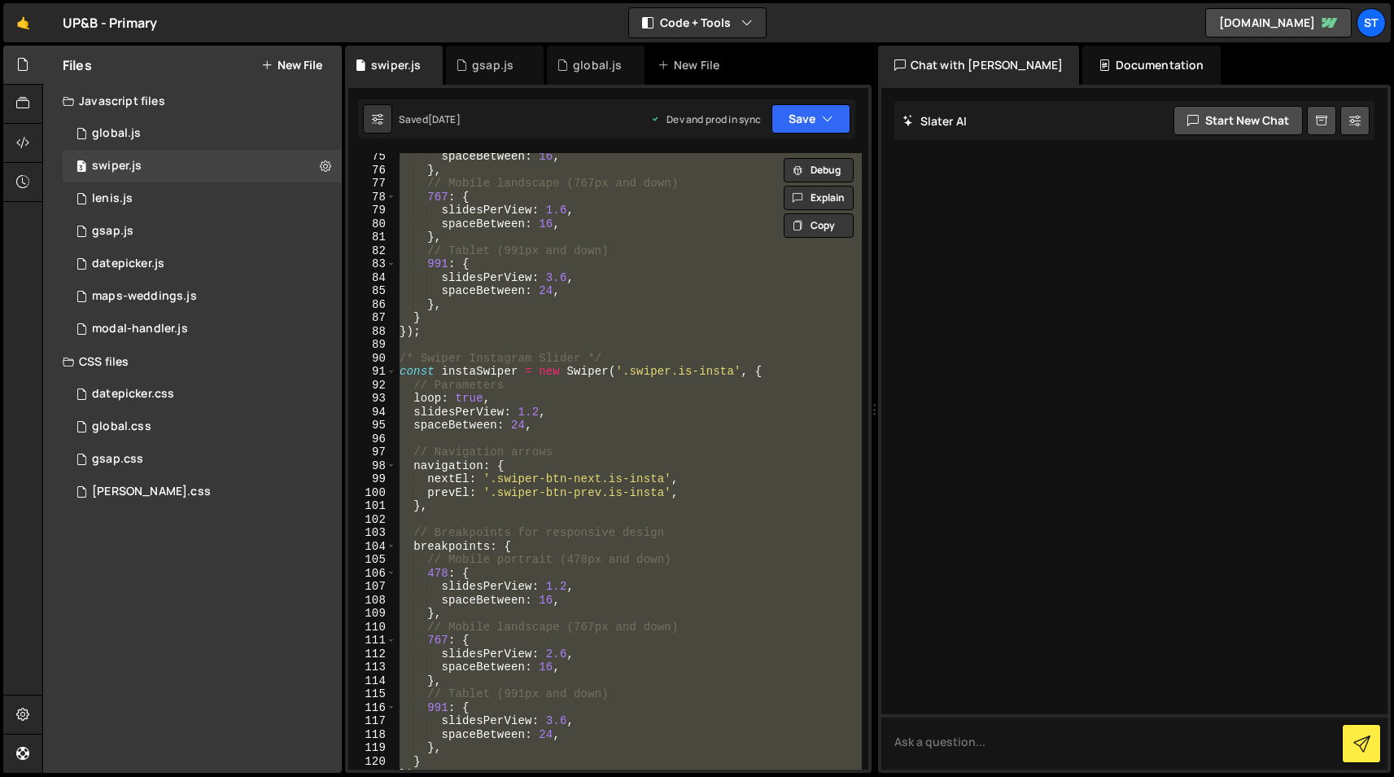
scroll to position [997, 0]
